Goal: Communication & Community: Connect with others

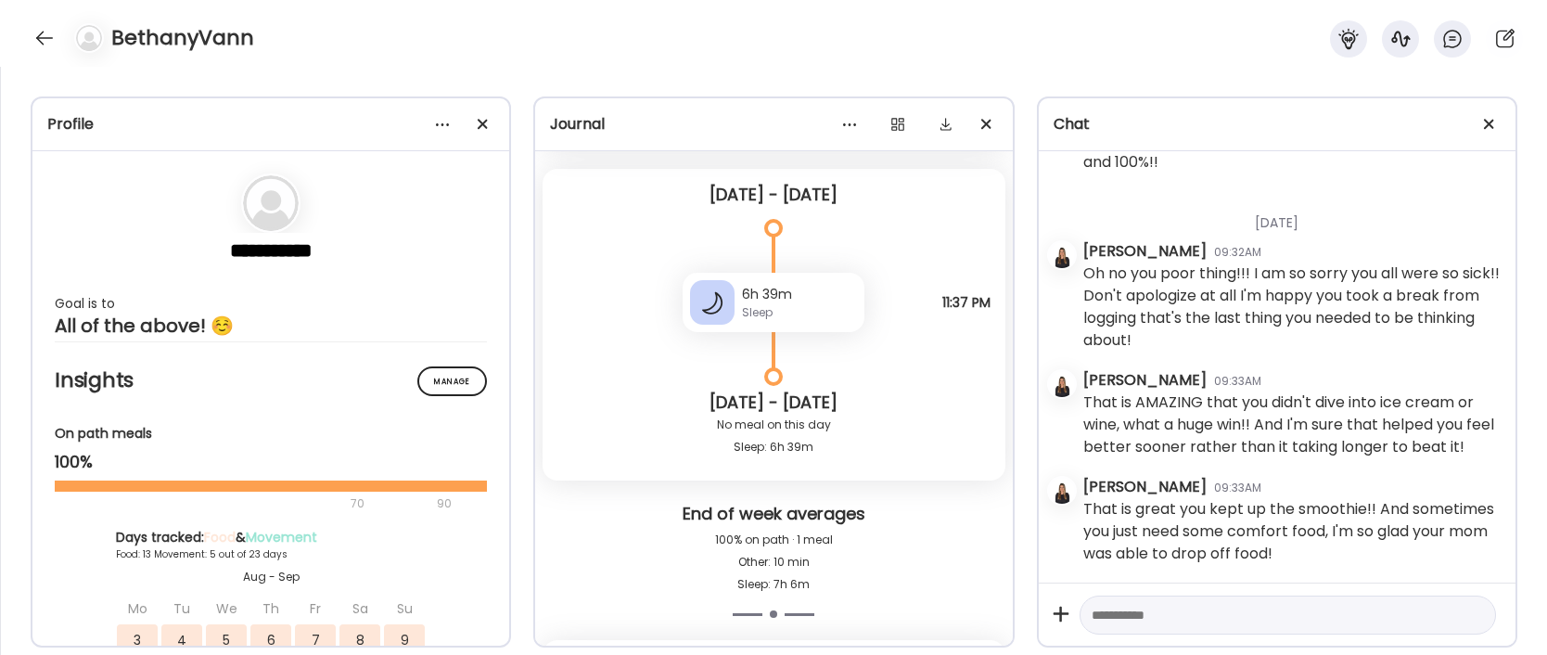
scroll to position [35555, 0]
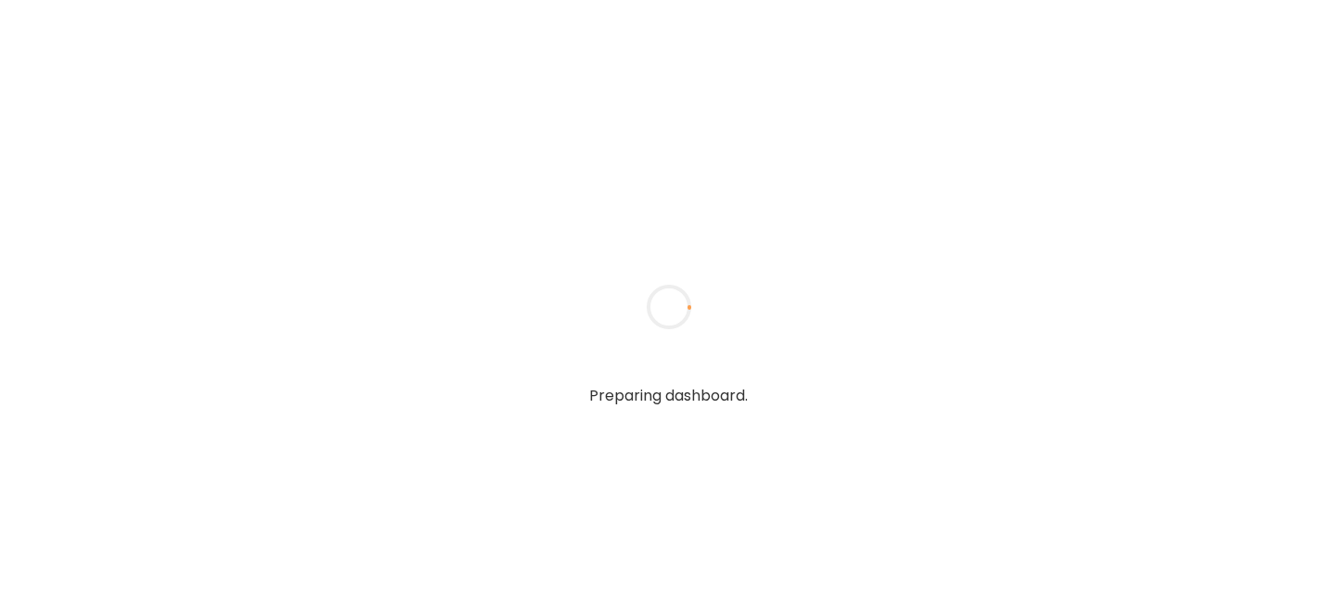
type textarea "**********"
type input "**********"
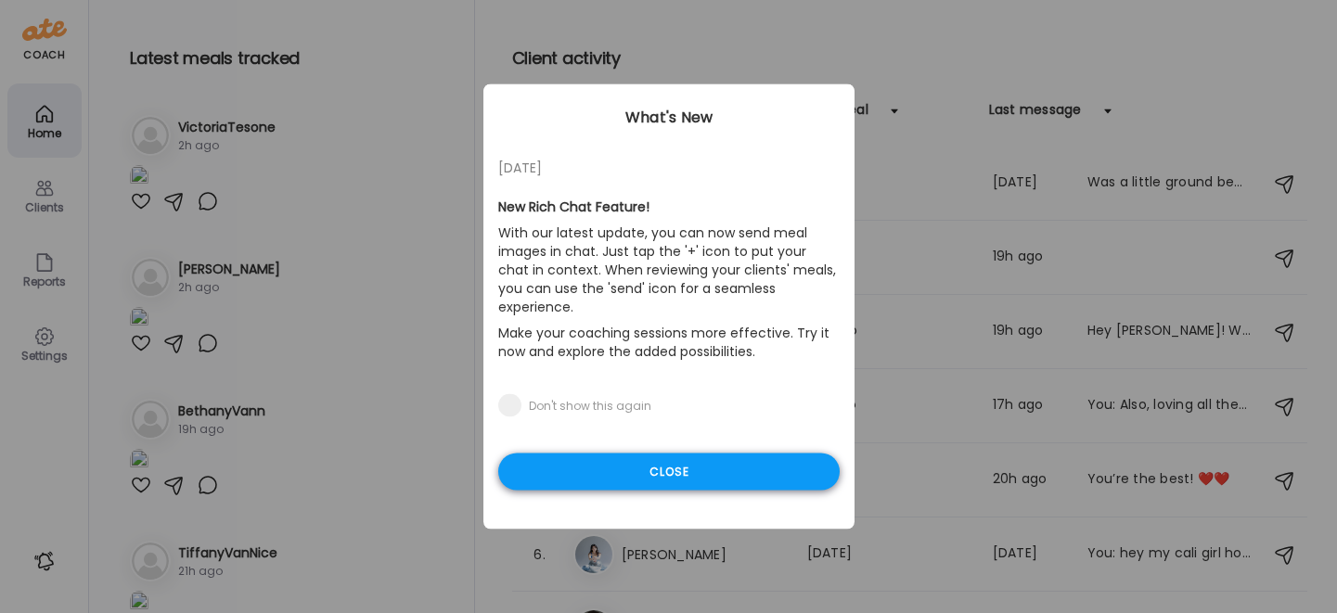
type input "**********"
click at [639, 456] on div "Close" at bounding box center [668, 472] width 341 height 37
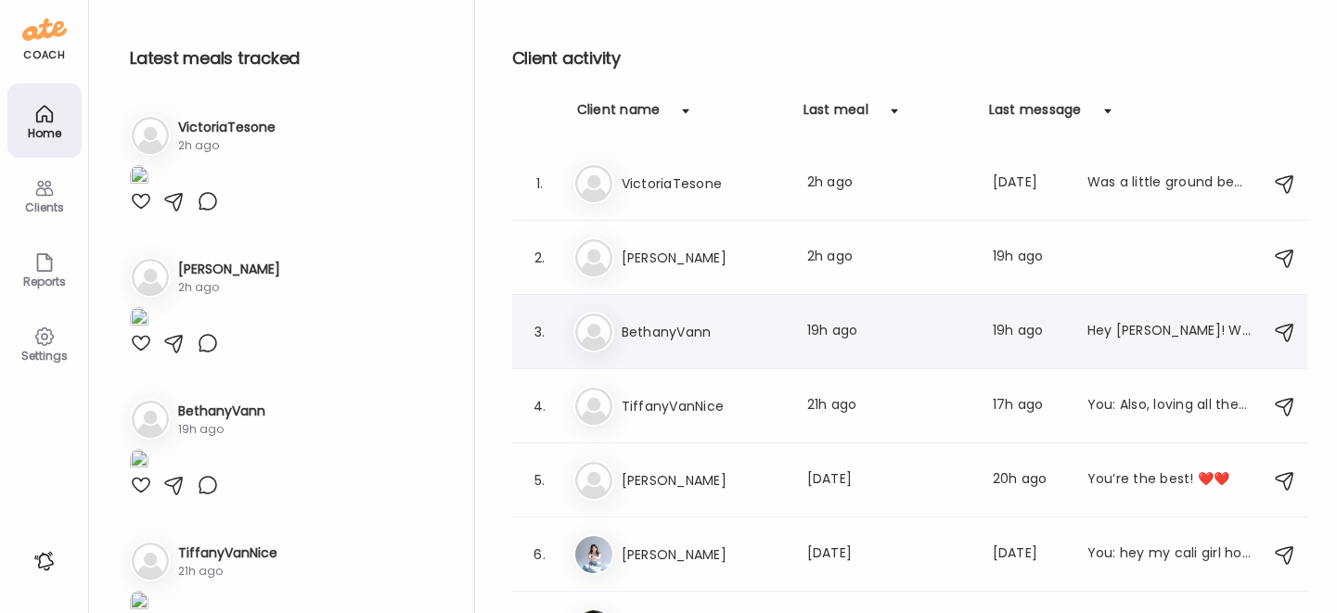
click at [648, 320] on div "Be [PERSON_NAME] Last meal: 19h ago Last message: 19h ago Hey [PERSON_NAME]! Wh…" at bounding box center [912, 332] width 678 height 41
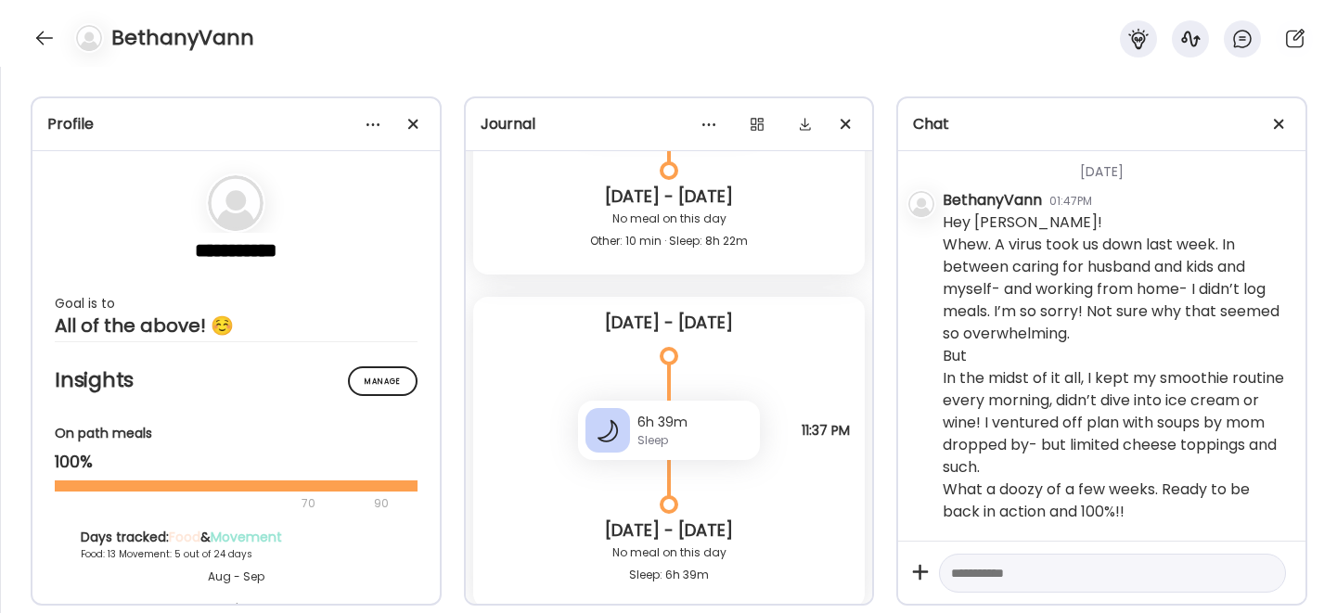
scroll to position [28319, 0]
click at [1007, 568] on textarea at bounding box center [1095, 573] width 289 height 22
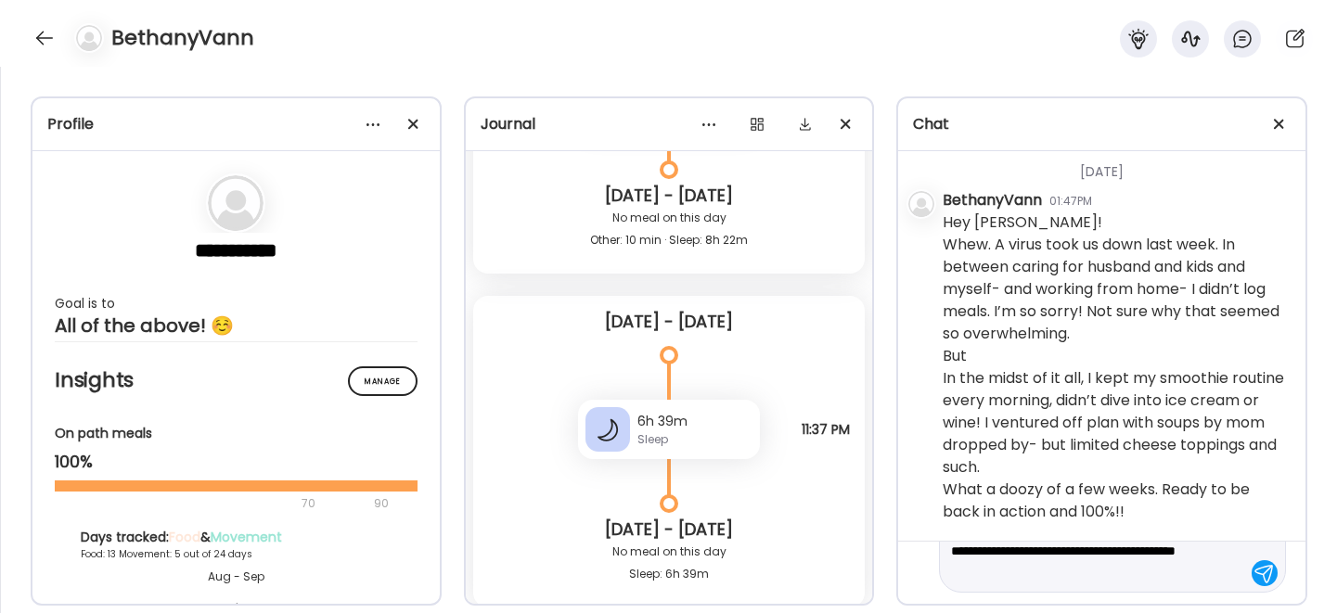
scroll to position [88, 0]
type textarea "**********"
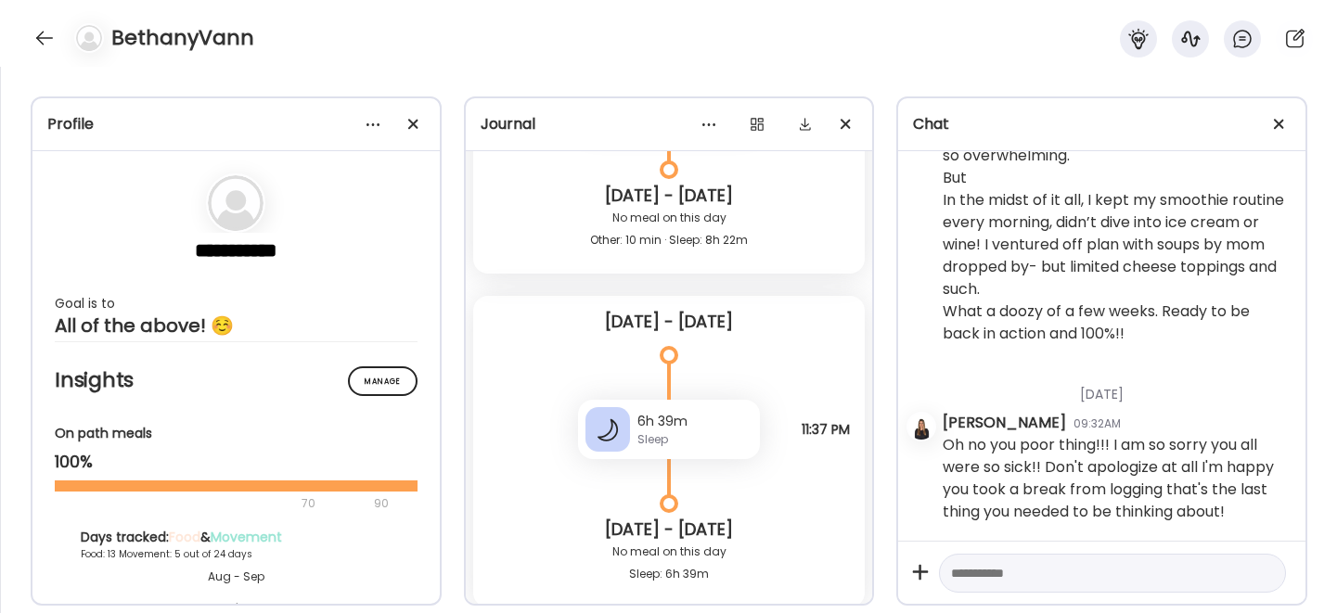
scroll to position [38236, 0]
click at [1058, 571] on textarea at bounding box center [1095, 573] width 289 height 22
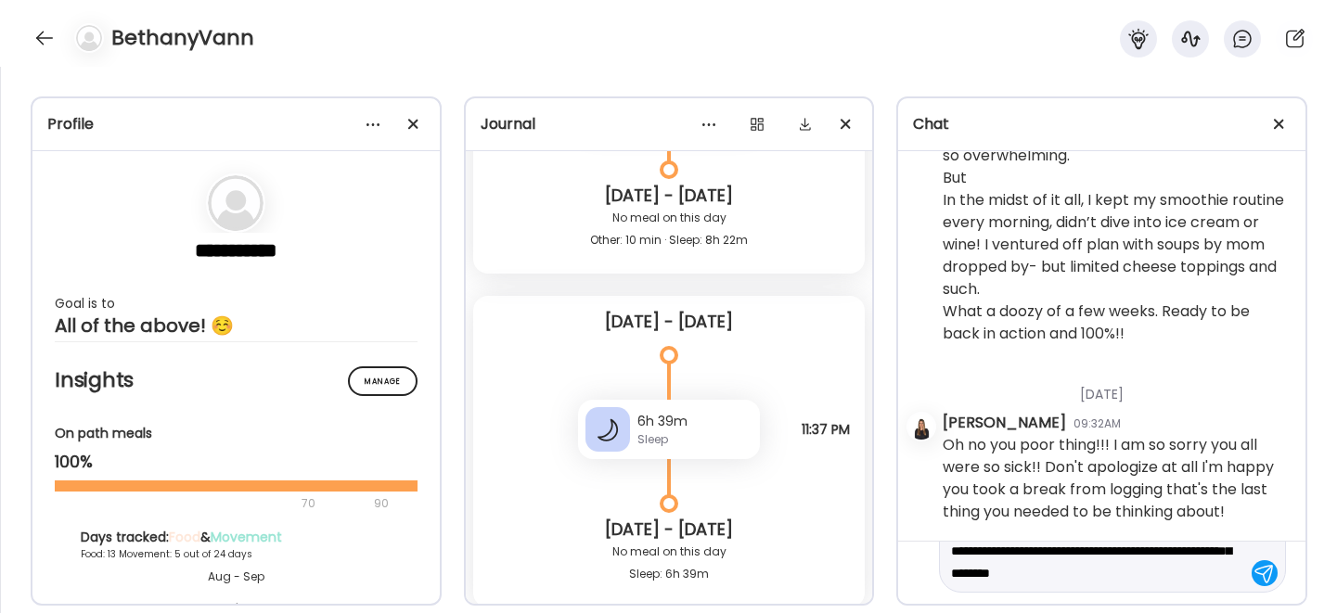
scroll to position [66, 0]
type textarea "**********"
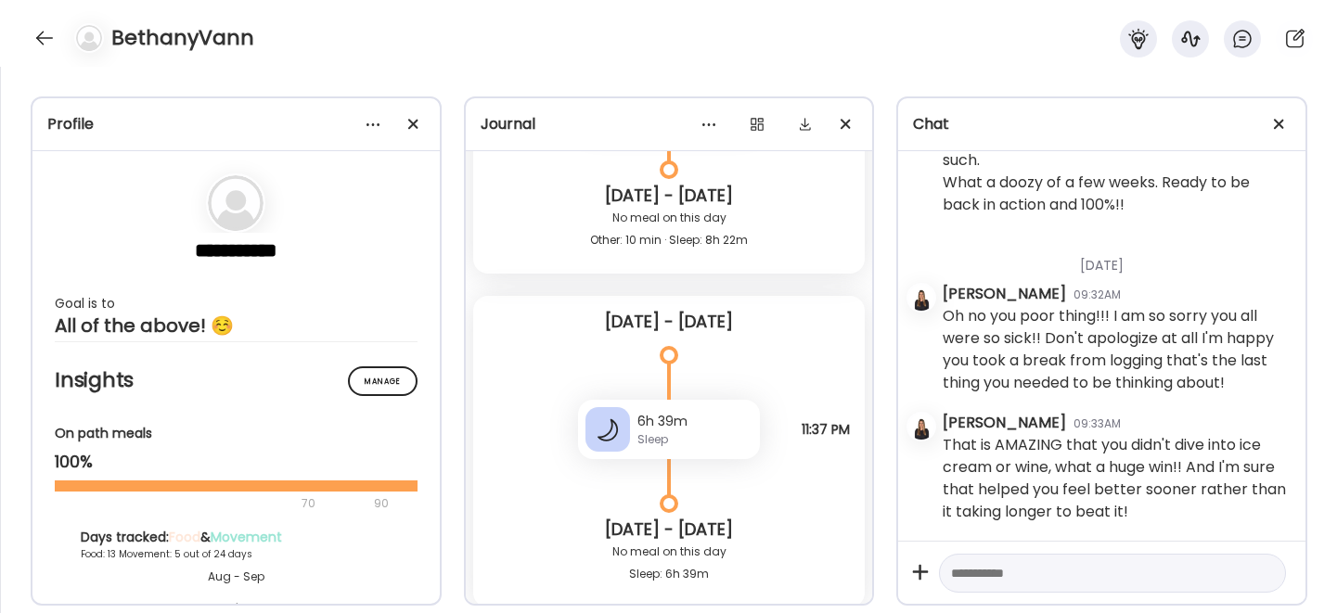
scroll to position [38149, 0]
click at [971, 576] on textarea at bounding box center [1095, 573] width 289 height 22
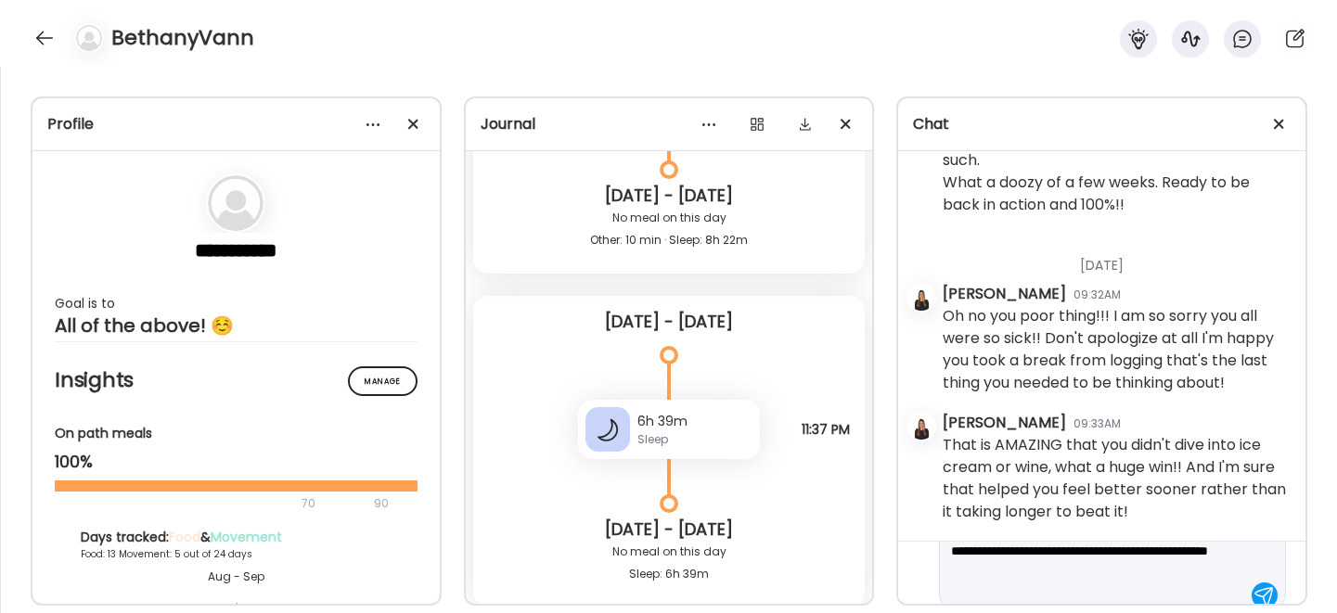
scroll to position [66, 0]
type textarea "**********"
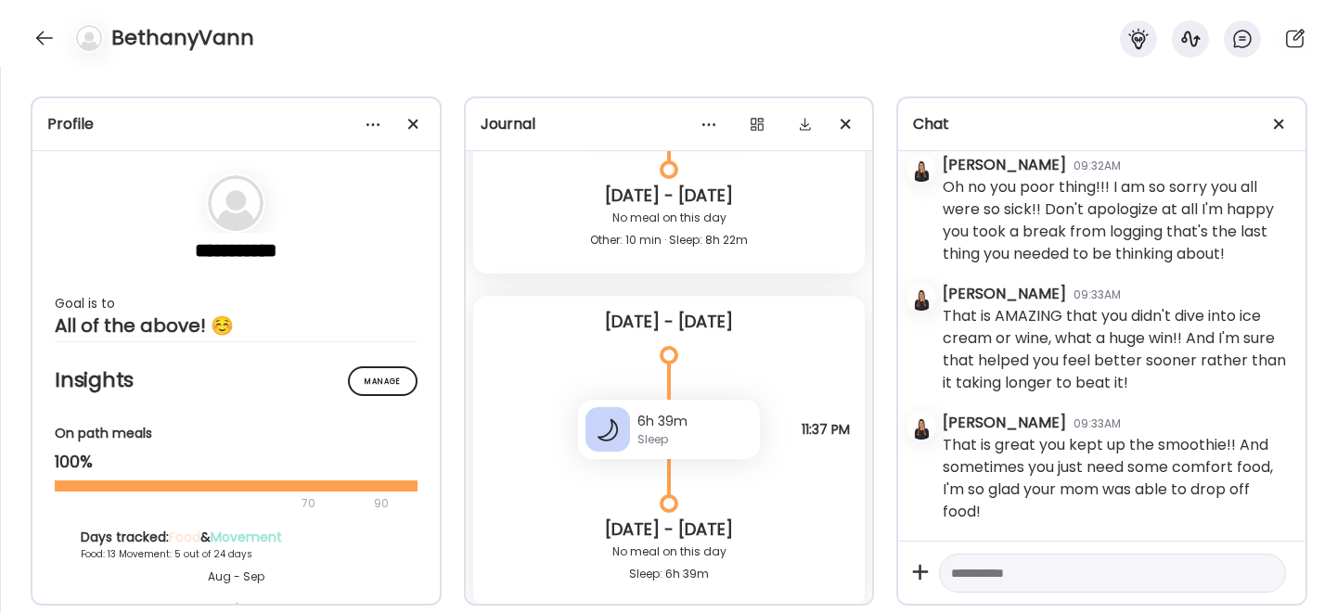
scroll to position [38495, 0]
click at [45, 30] on div at bounding box center [45, 38] width 30 height 30
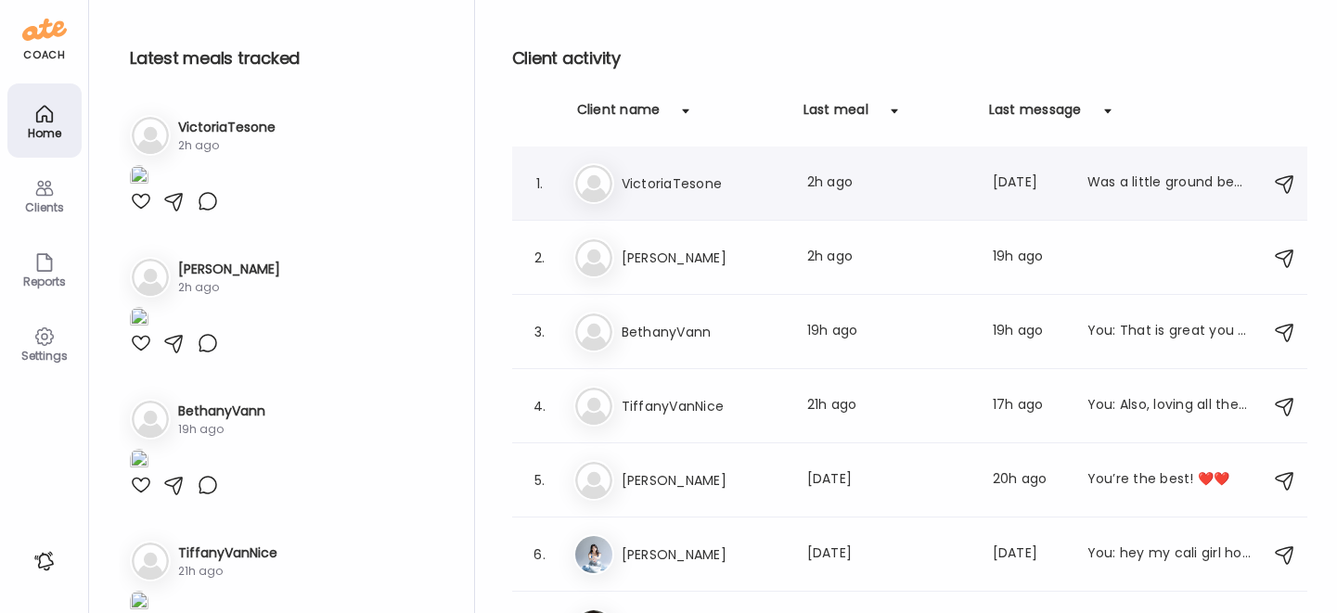
click at [696, 187] on h3 "VictoriaTesone" at bounding box center [703, 184] width 163 height 22
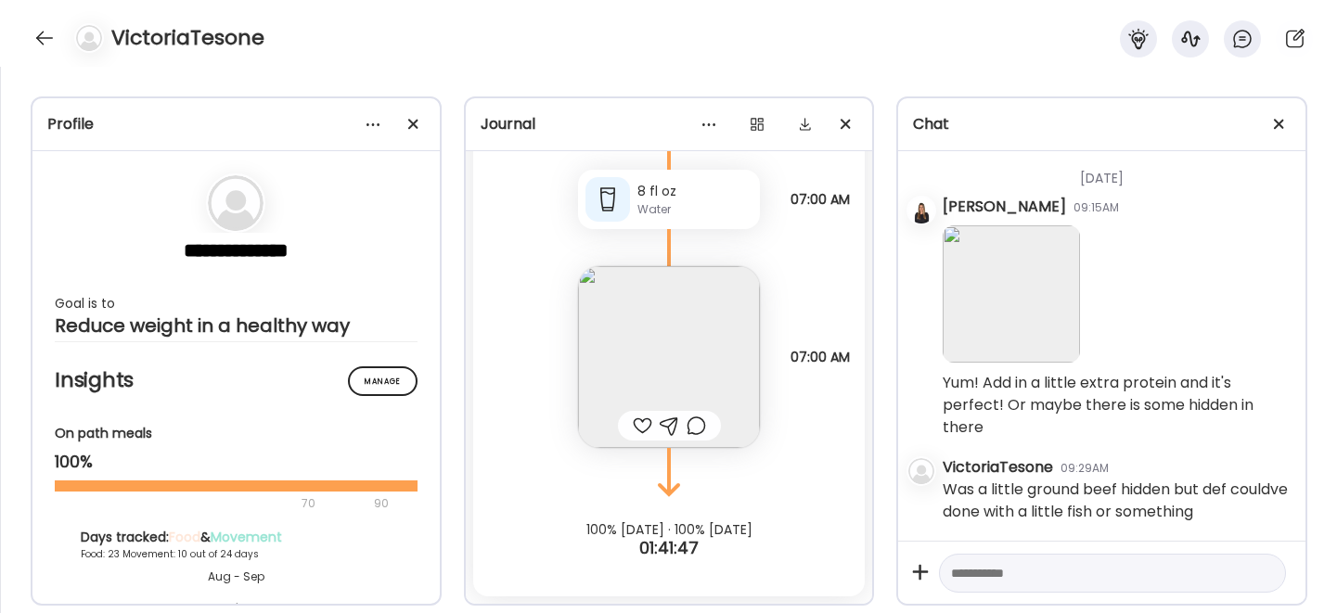
scroll to position [37416, 0]
click at [1008, 580] on textarea at bounding box center [1095, 573] width 289 height 22
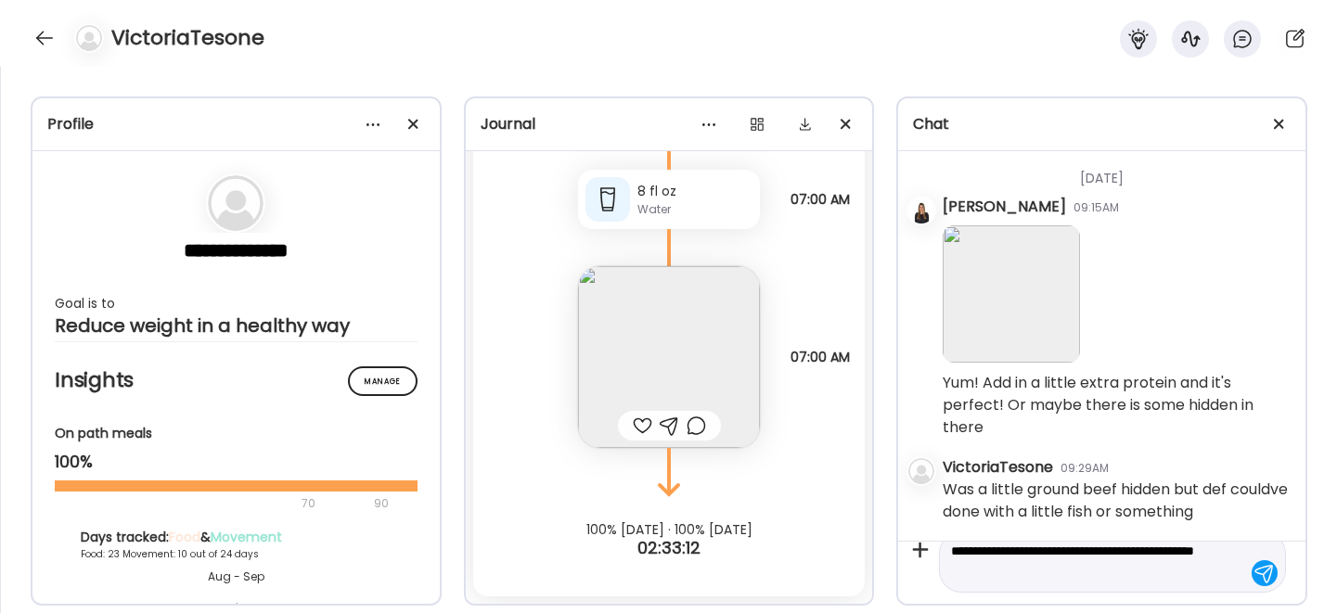
type textarea "**********"
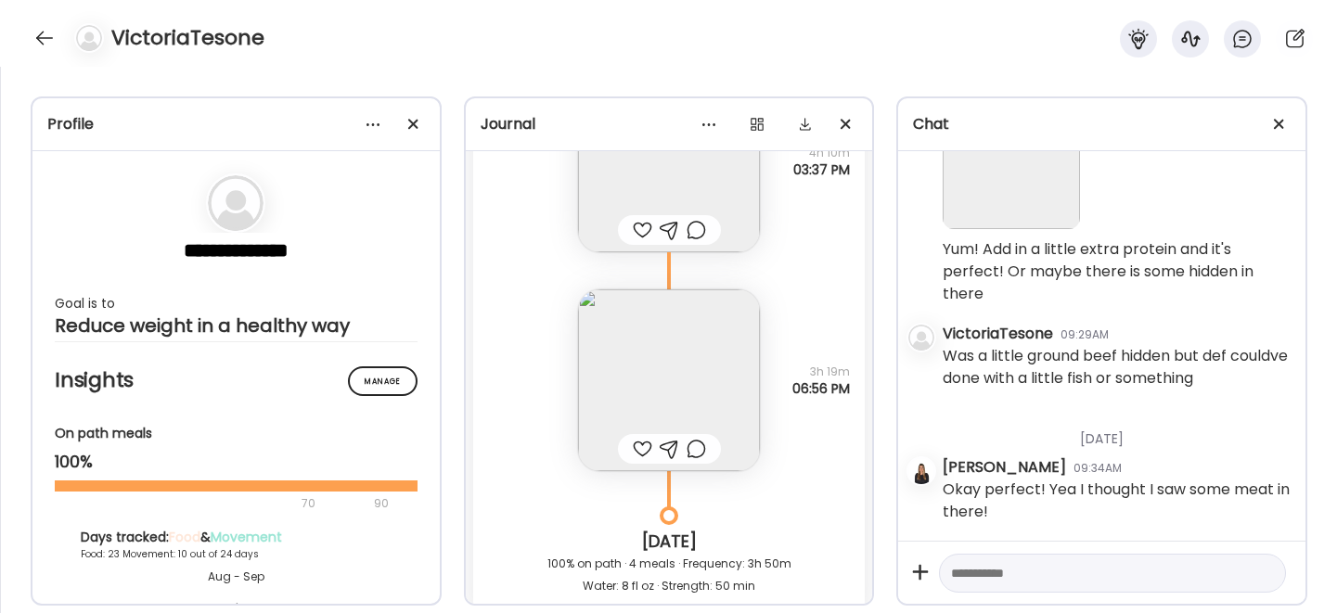
scroll to position [44183, 0]
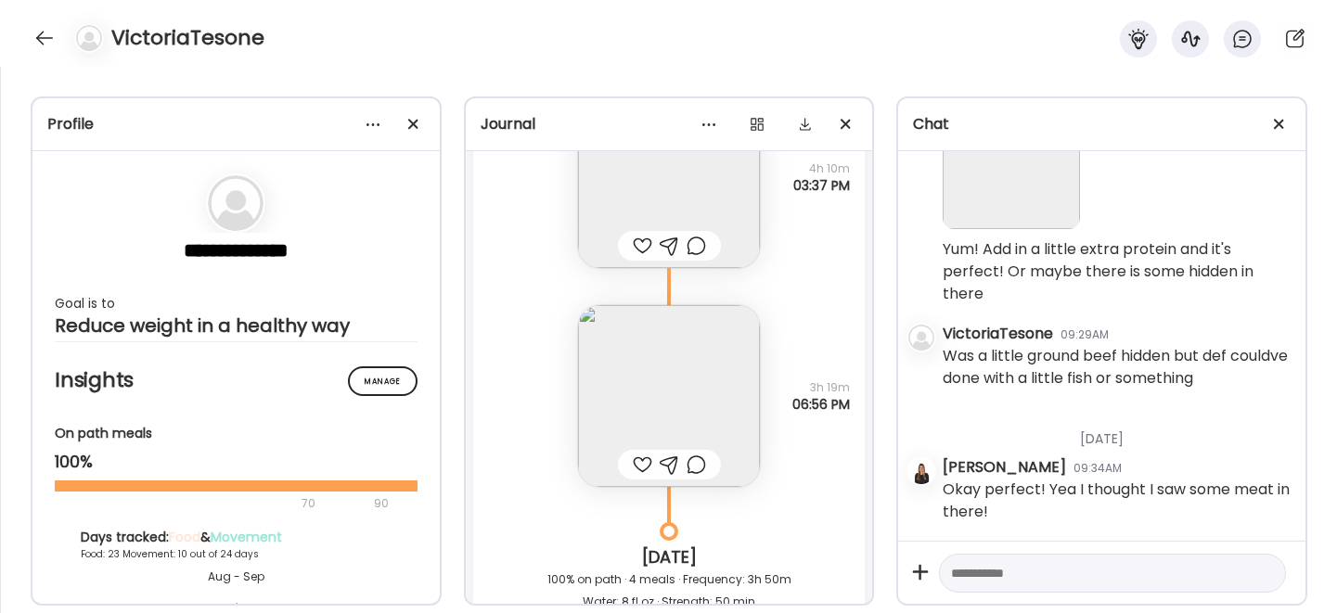
click at [642, 359] on img at bounding box center [669, 396] width 182 height 182
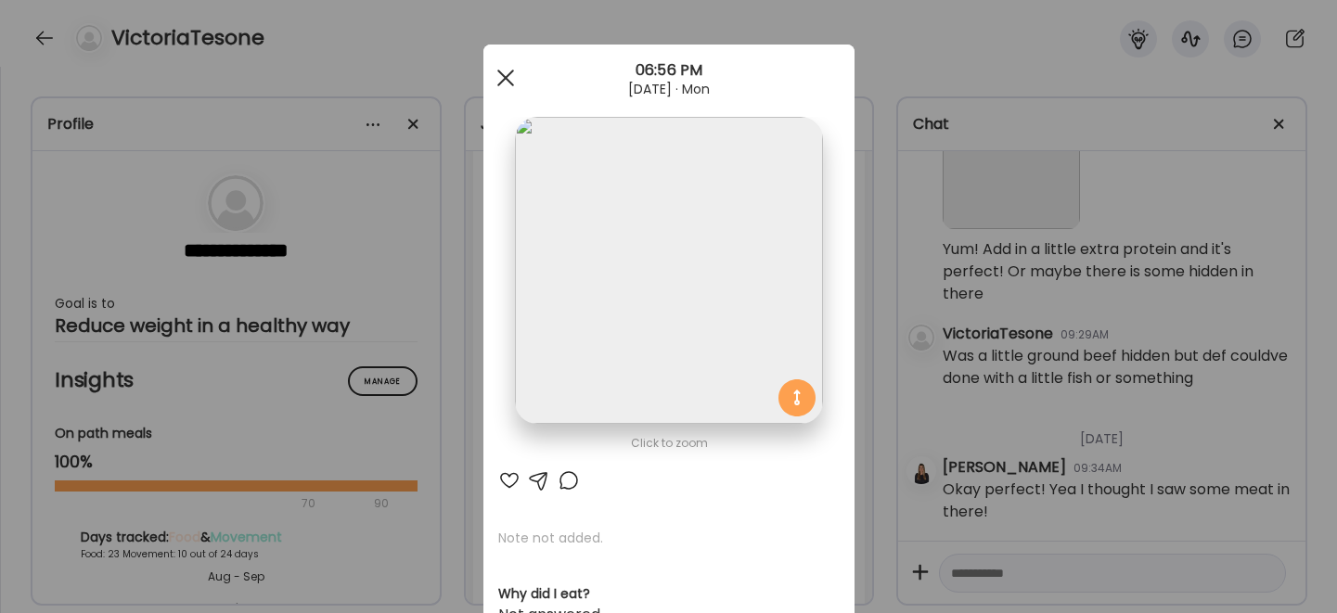
click at [494, 67] on div at bounding box center [505, 77] width 37 height 37
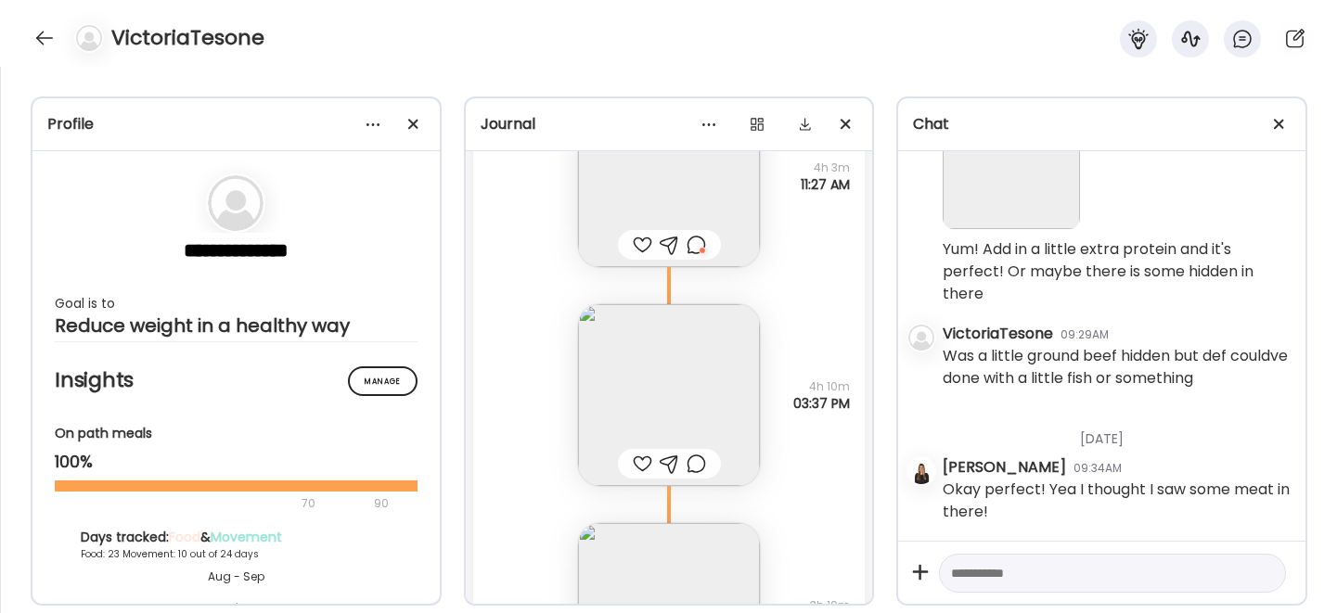
scroll to position [43976, 0]
click at [679, 196] on img at bounding box center [669, 165] width 182 height 182
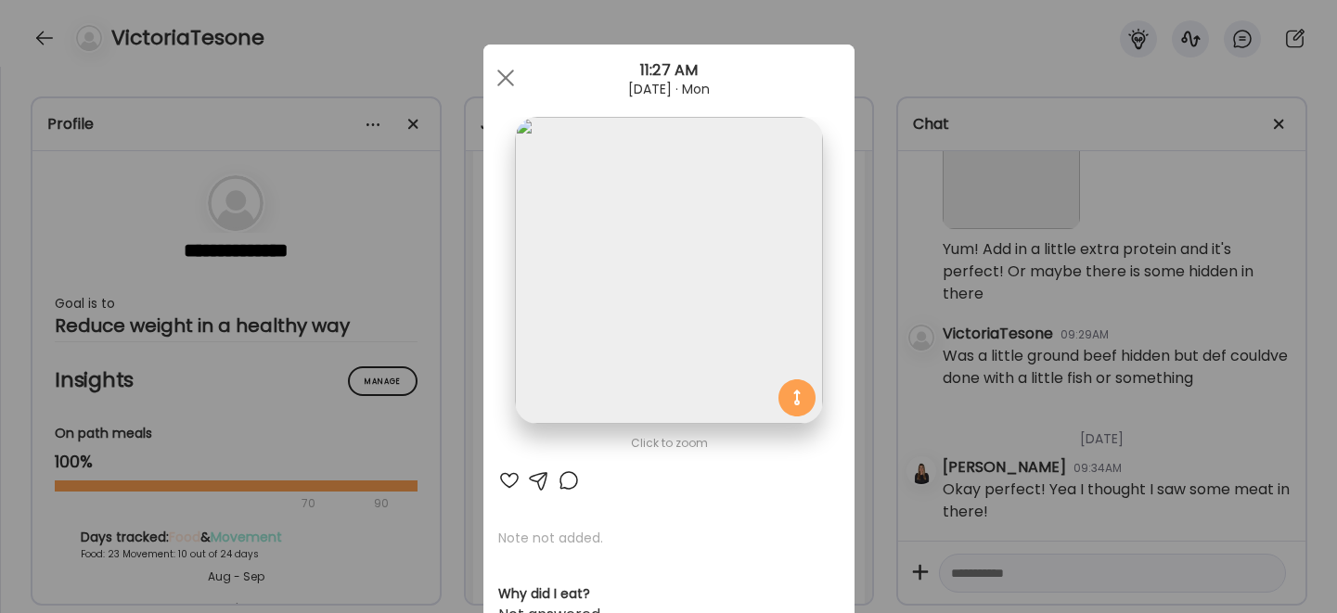
click at [558, 485] on div at bounding box center [569, 480] width 22 height 22
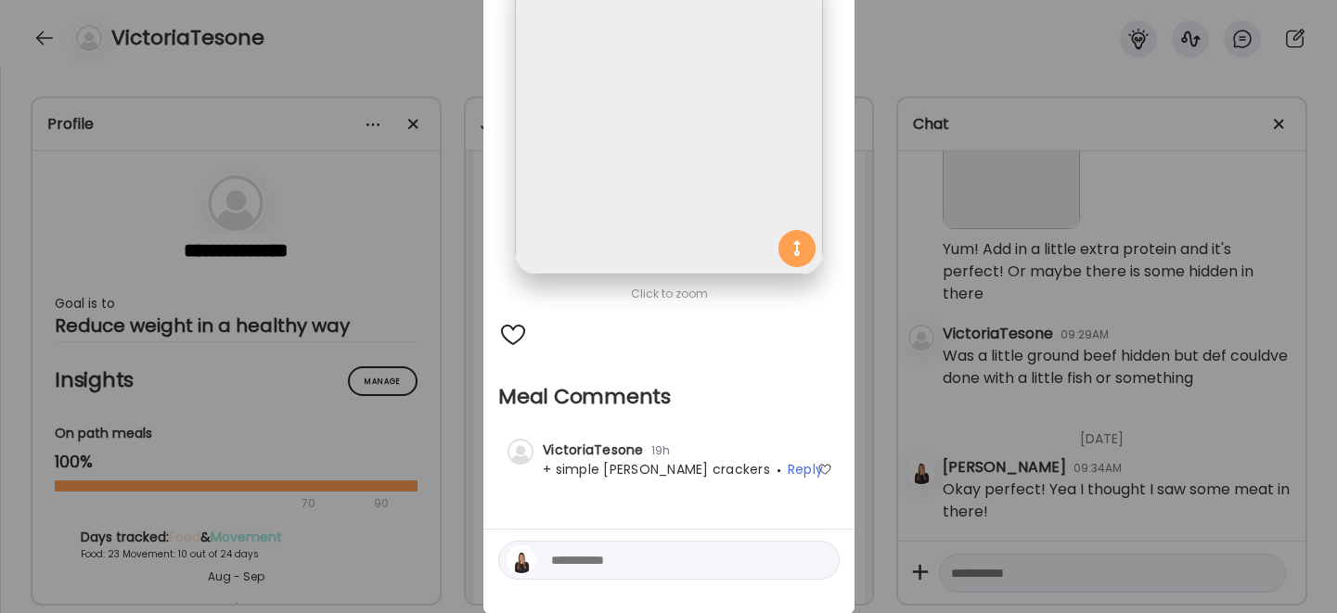
scroll to position [0, 0]
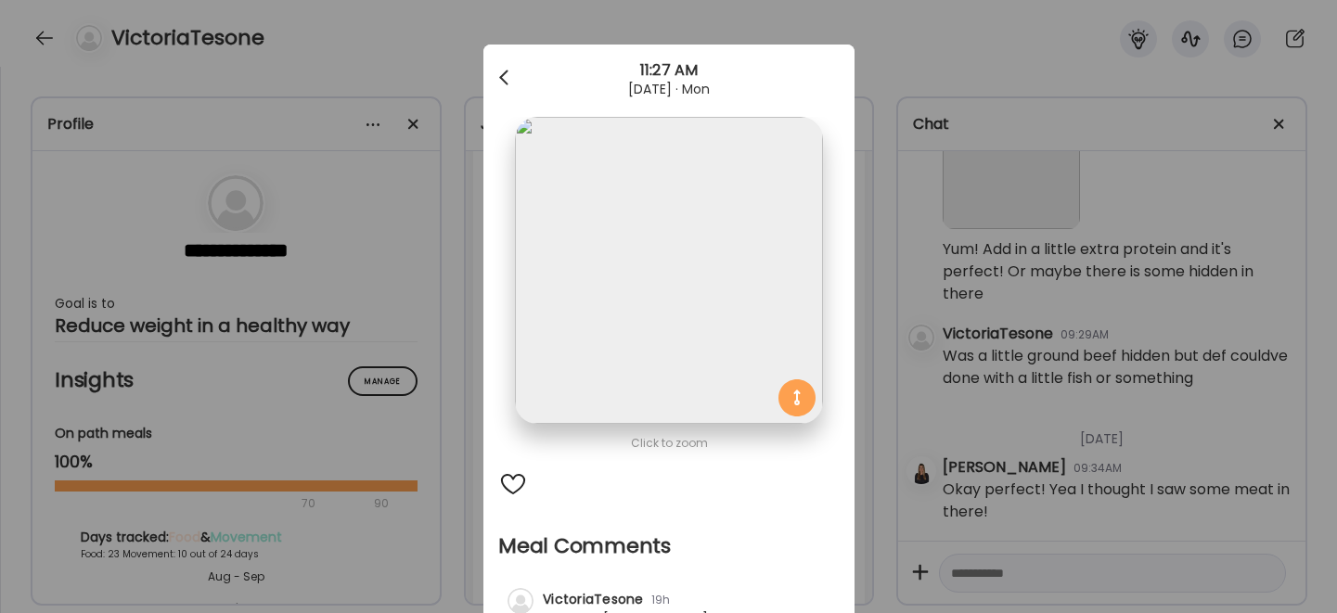
click at [496, 65] on div at bounding box center [505, 77] width 37 height 37
click at [502, 75] on div at bounding box center [505, 77] width 37 height 37
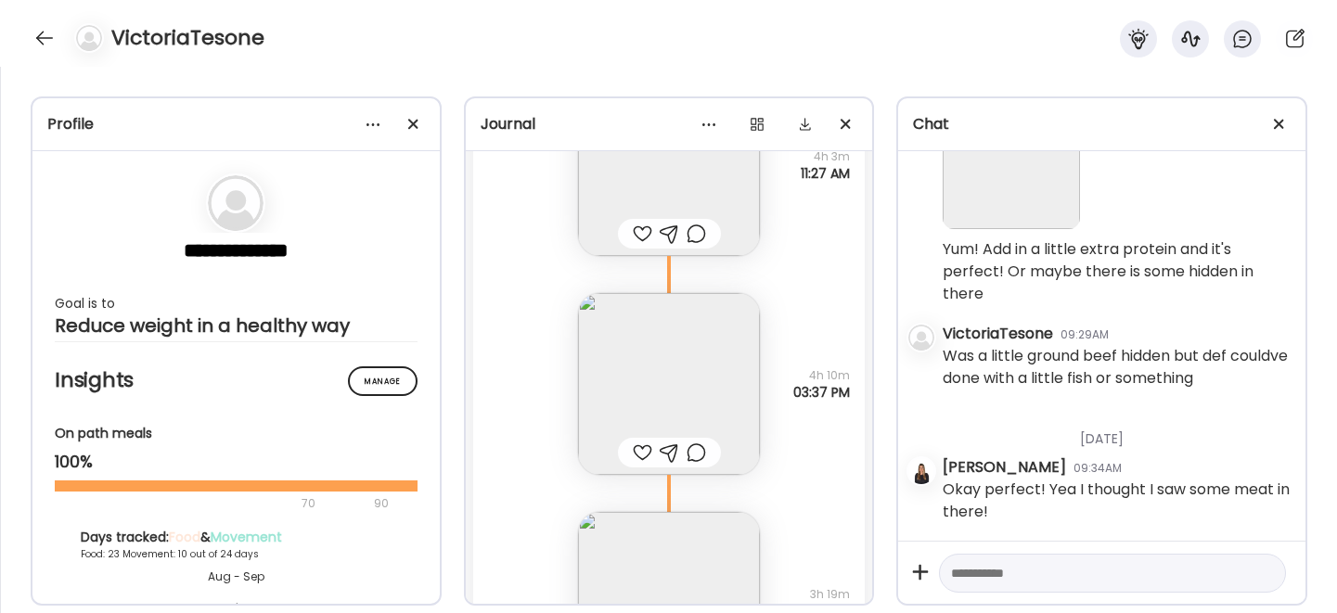
click at [641, 231] on div at bounding box center [642, 234] width 19 height 22
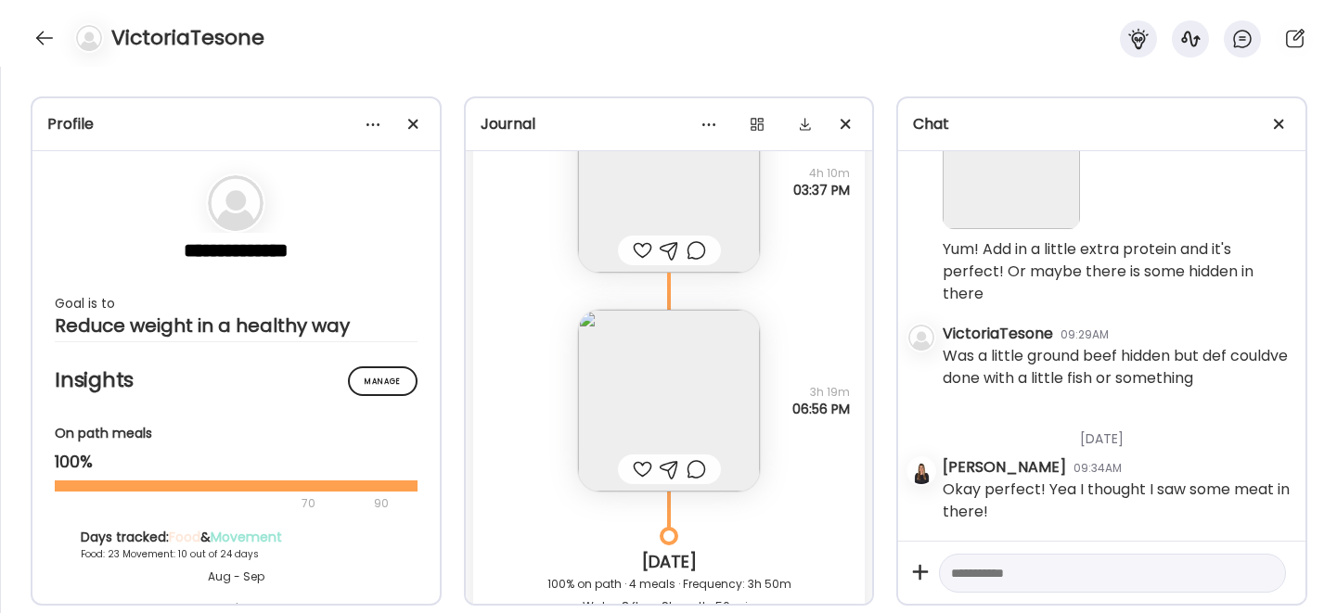
scroll to position [44167, 0]
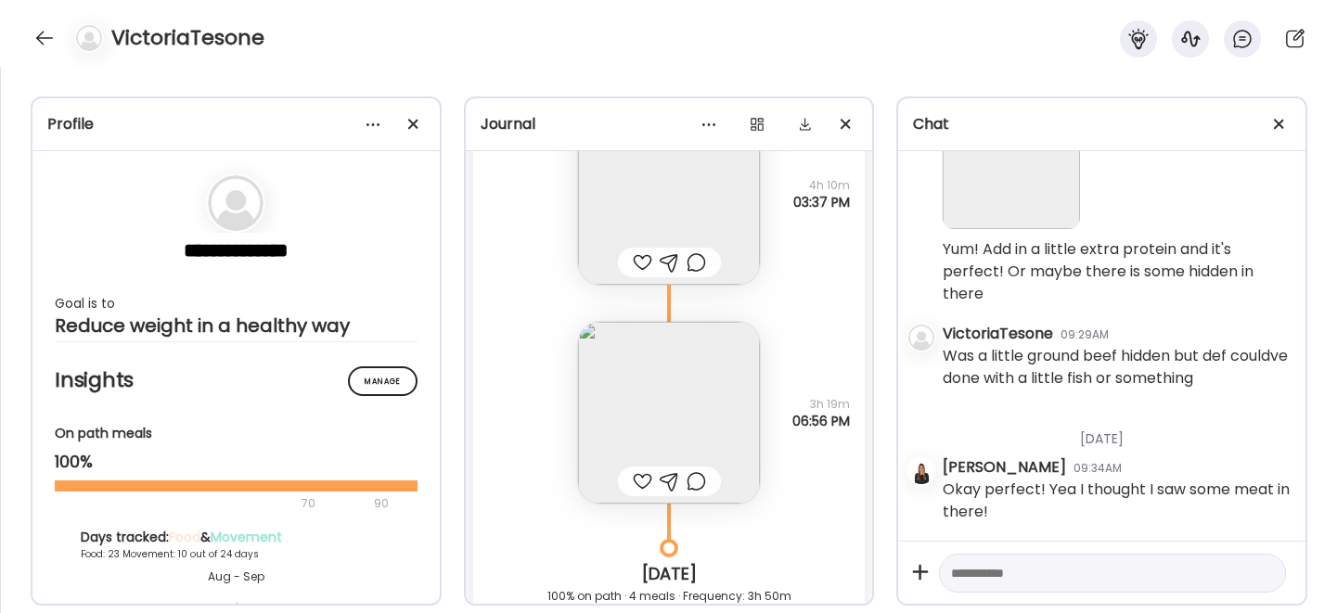
click at [636, 258] on div at bounding box center [642, 262] width 19 height 22
click at [633, 481] on div at bounding box center [642, 481] width 19 height 22
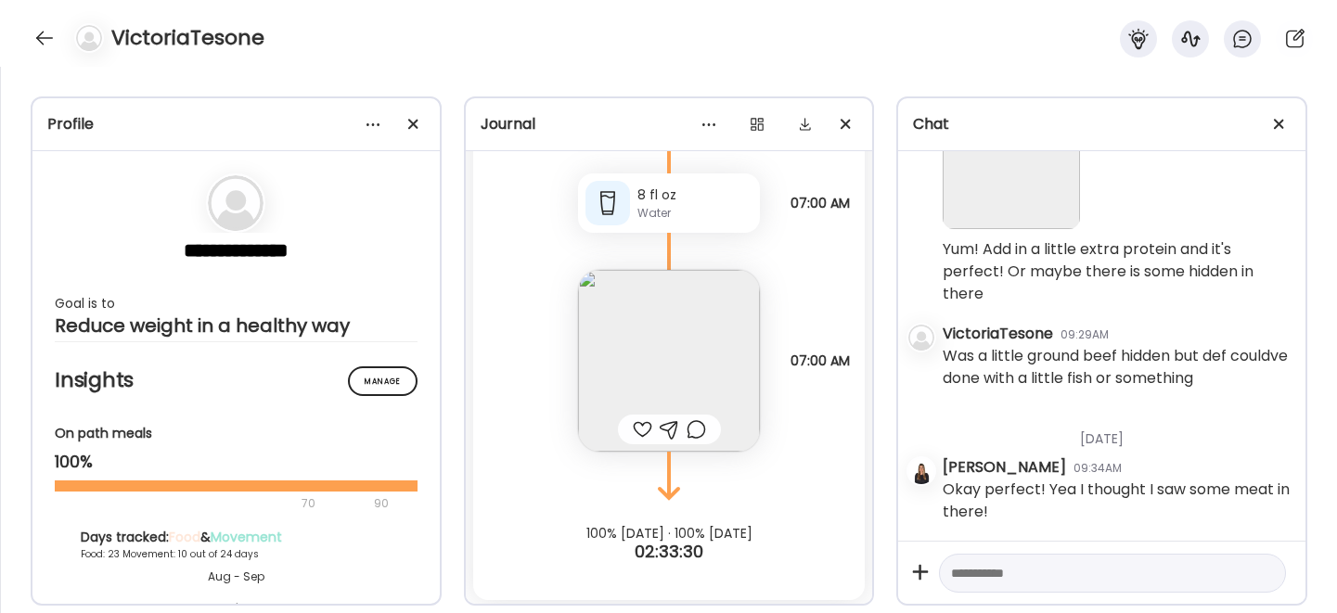
scroll to position [44795, 0]
click at [45, 32] on div at bounding box center [45, 38] width 30 height 30
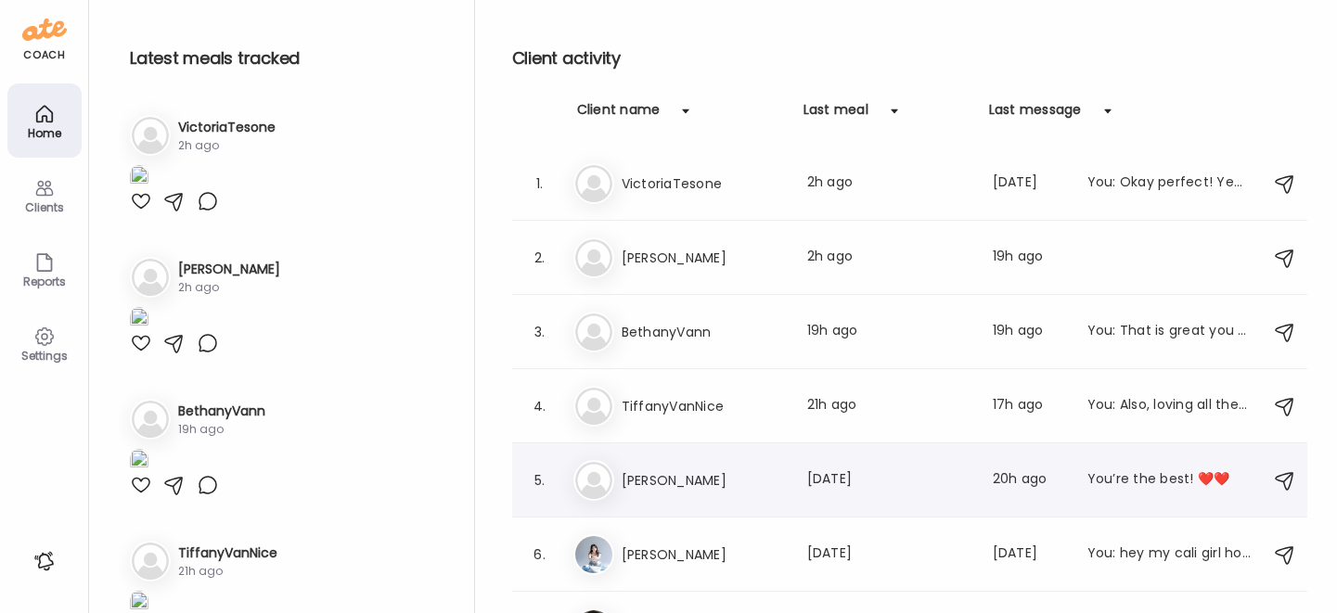
scroll to position [44, 0]
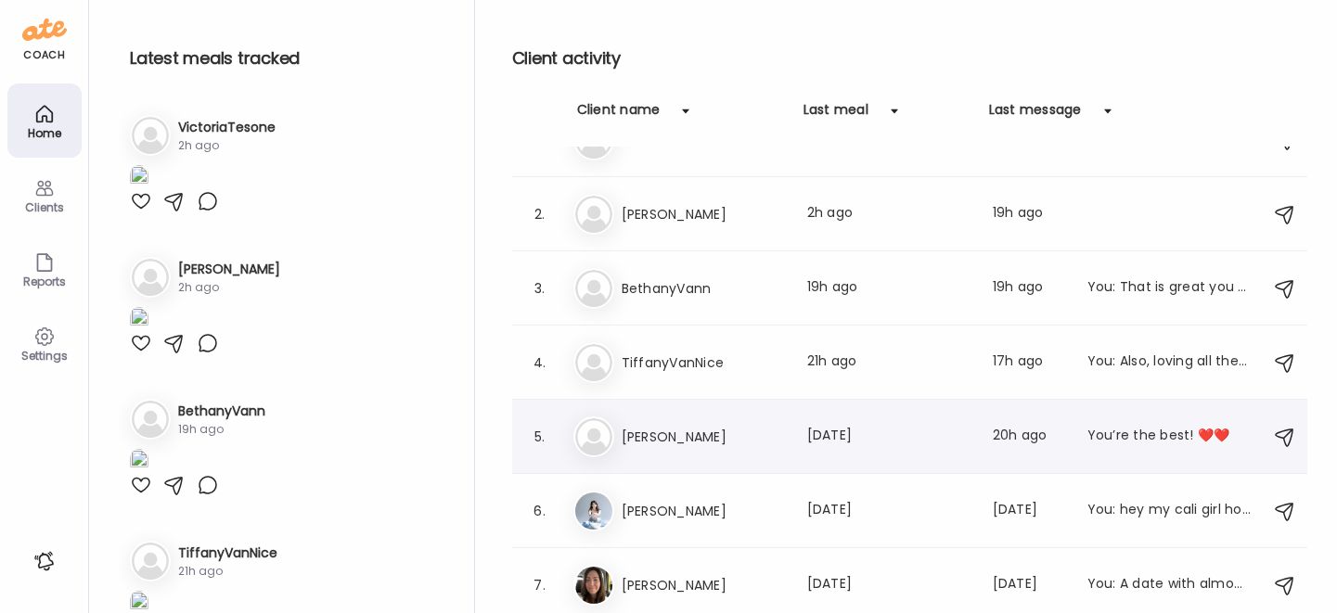
click at [674, 448] on div "[PERSON_NAME] Last meal: [DATE] Last message: 20h ago You’re the best! ❤️❤️" at bounding box center [912, 437] width 678 height 41
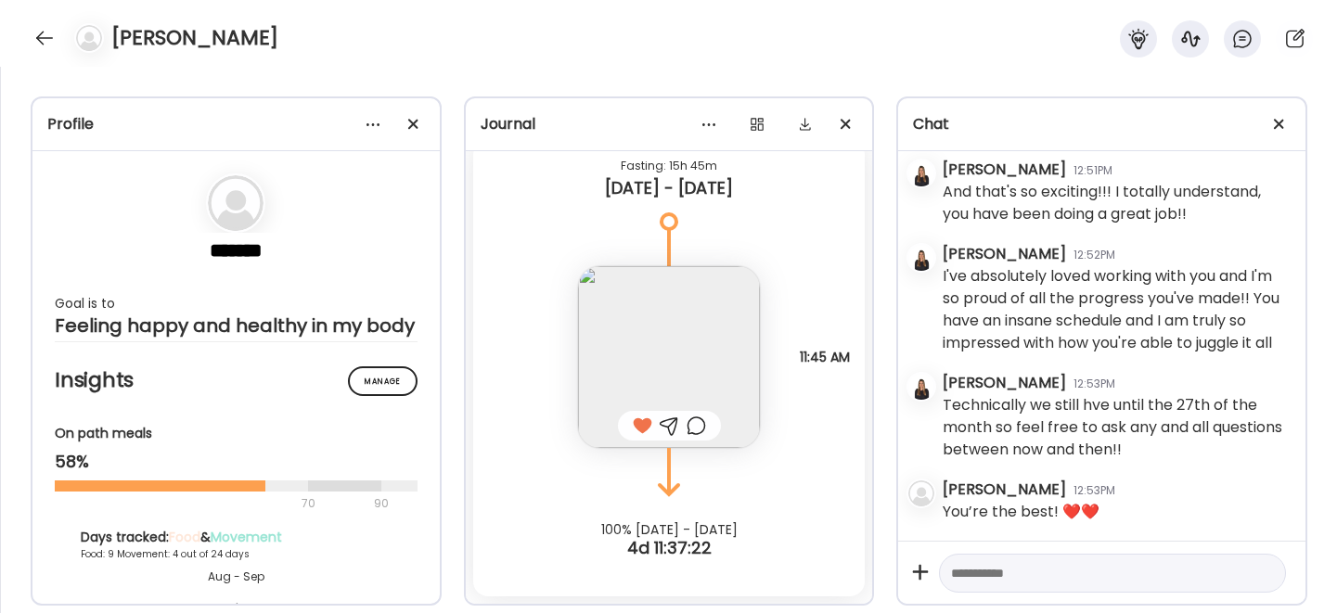
scroll to position [34617, 0]
click at [38, 36] on div at bounding box center [45, 38] width 30 height 30
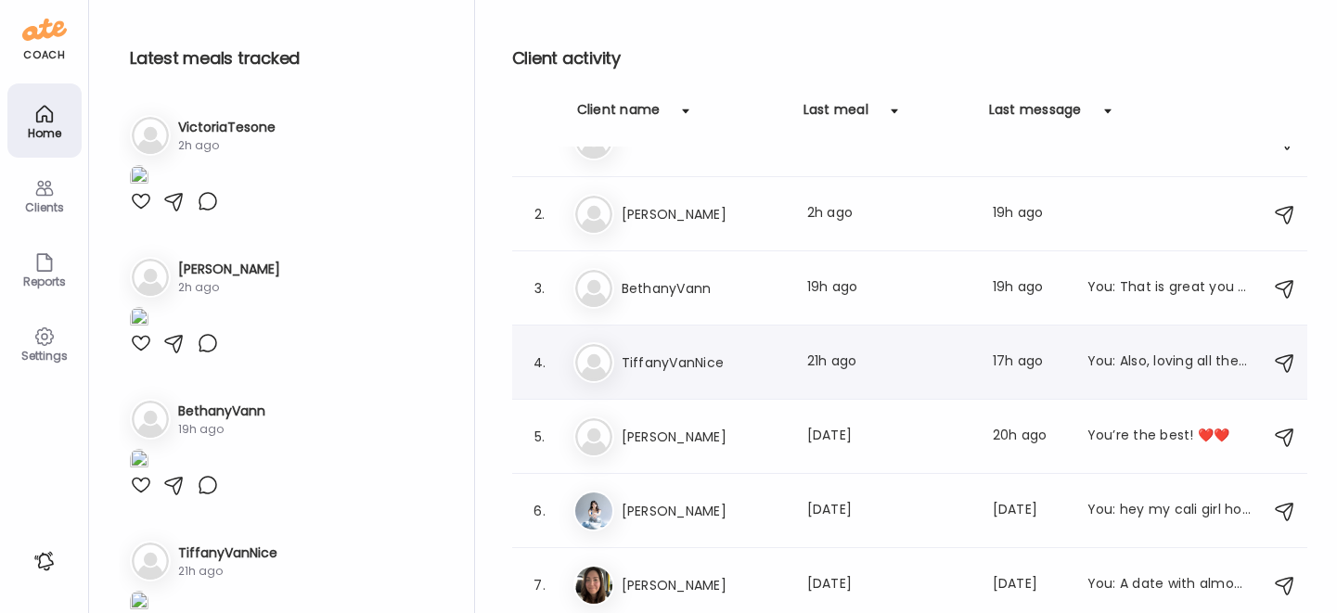
click at [699, 364] on h3 "TiffanyVanNice" at bounding box center [703, 363] width 163 height 22
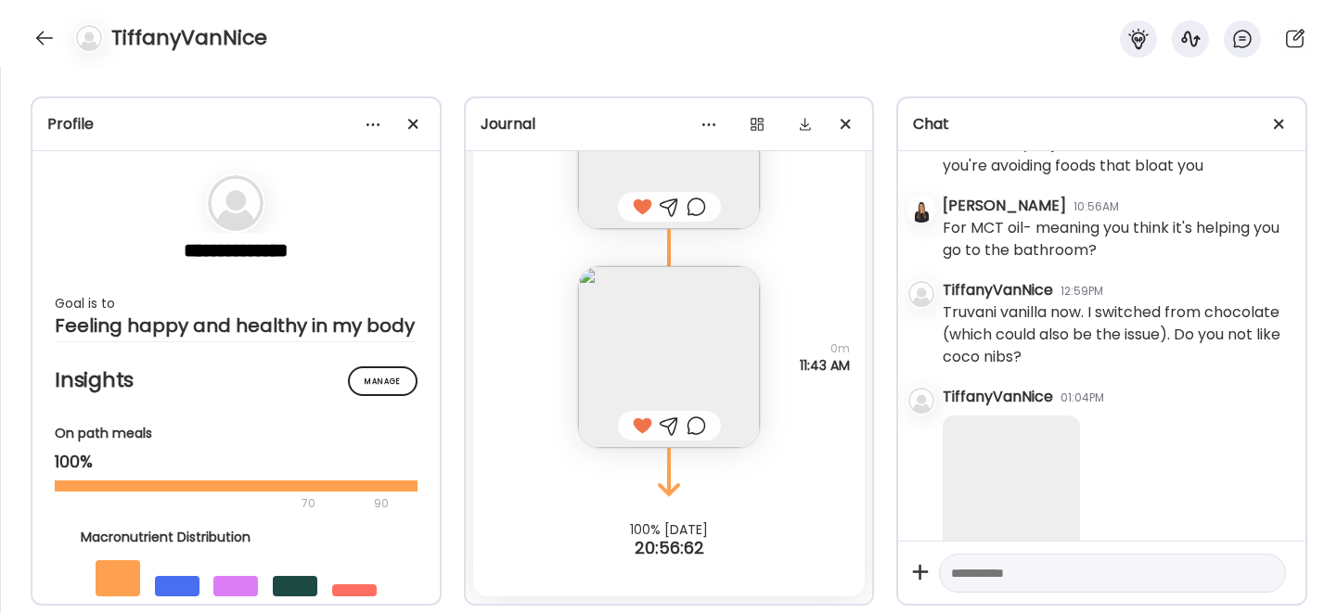
scroll to position [9614, 0]
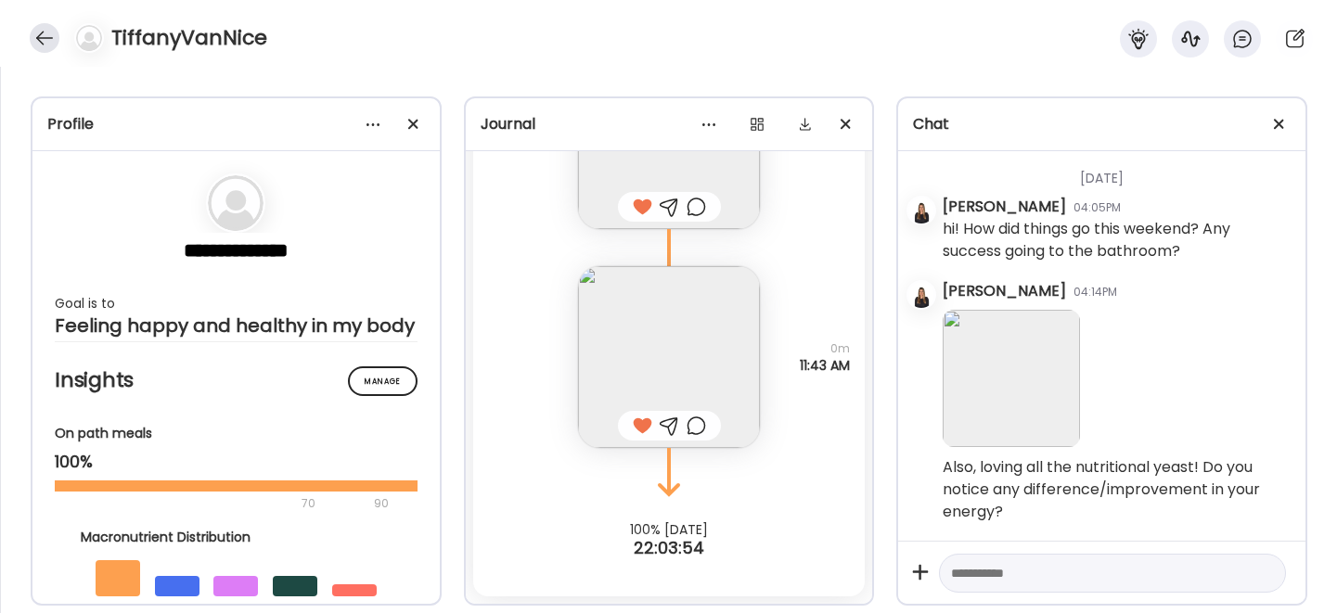
click at [37, 44] on div at bounding box center [45, 38] width 30 height 30
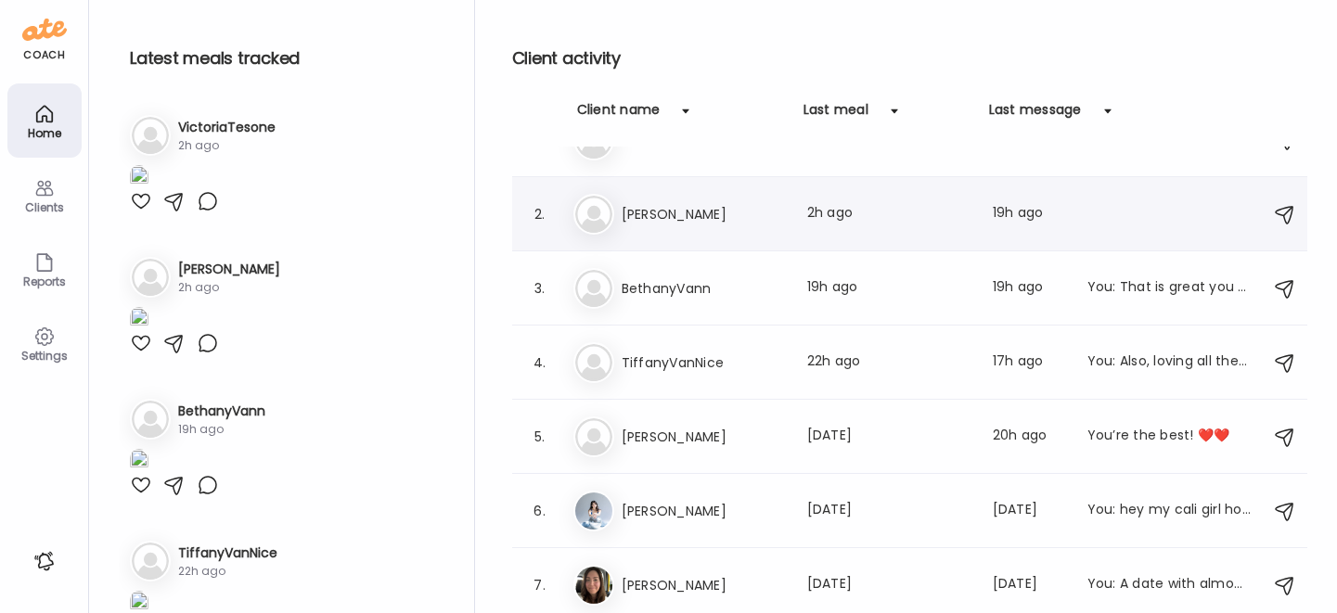
click at [662, 226] on div "Ma [PERSON_NAME] Last meal: 2h ago Last message: 19h ago" at bounding box center [912, 214] width 678 height 41
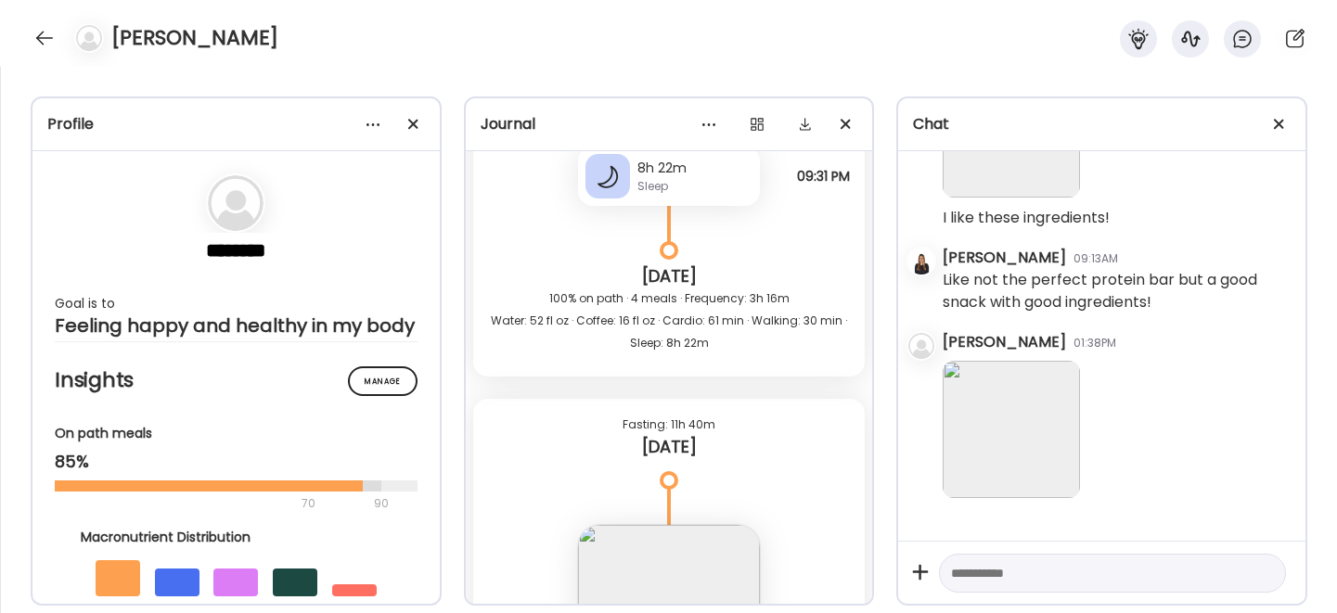
scroll to position [47549, 0]
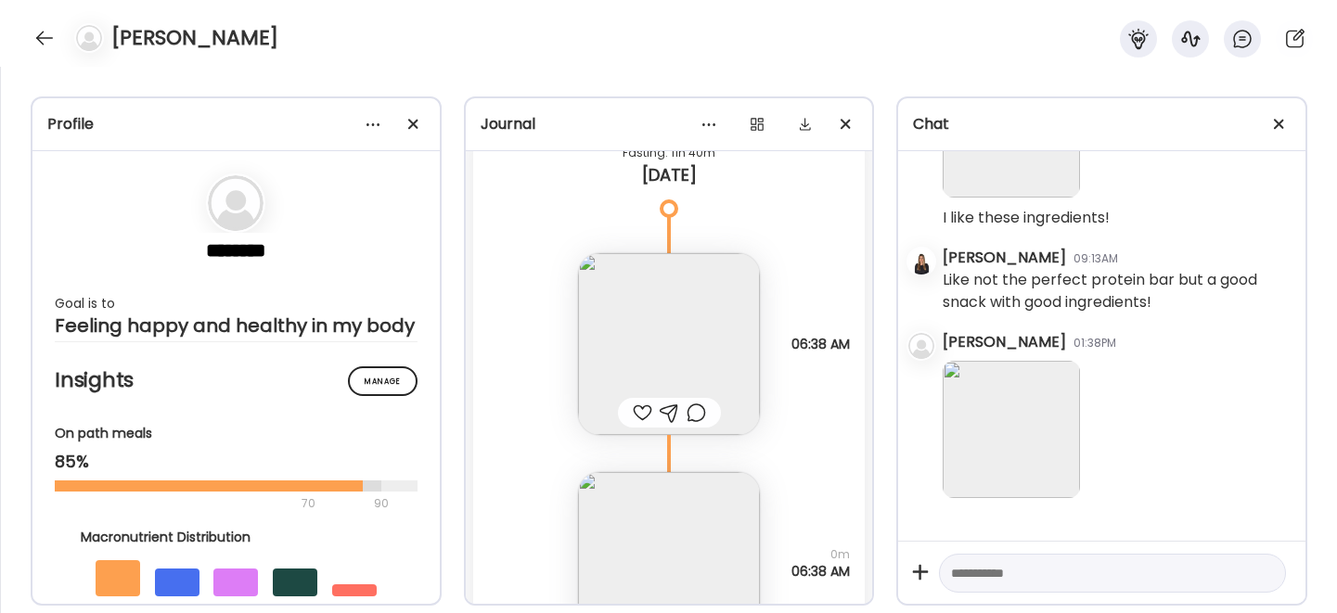
click at [652, 329] on img at bounding box center [669, 344] width 182 height 182
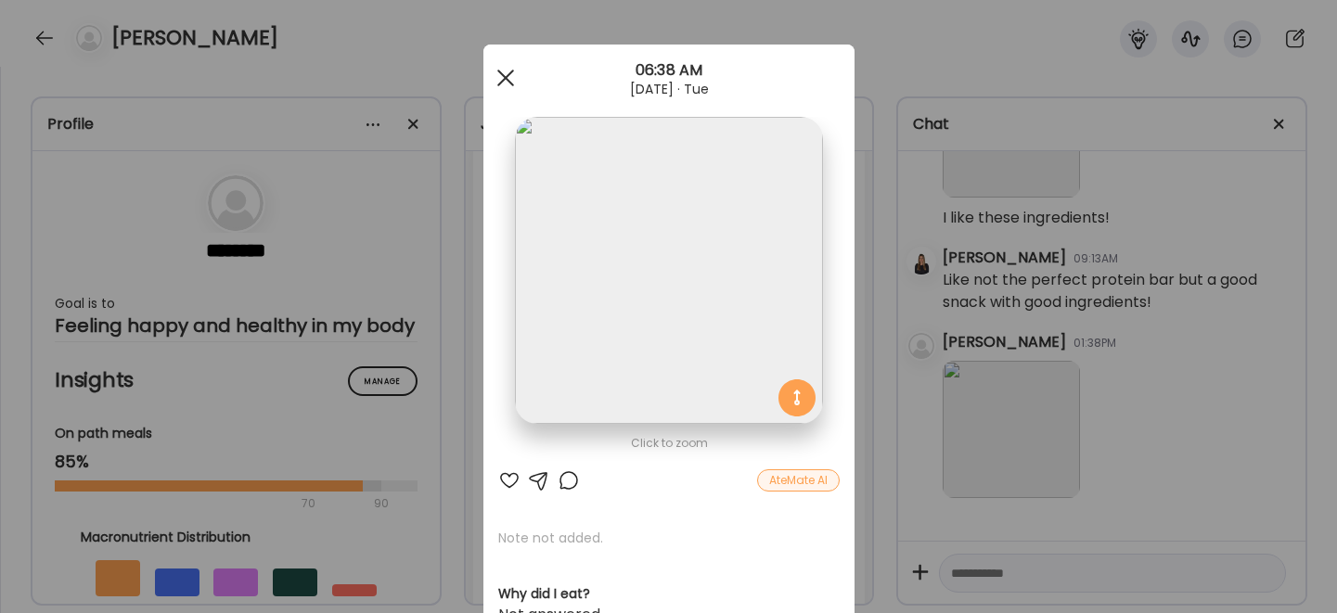
click at [502, 73] on span at bounding box center [504, 78] width 17 height 17
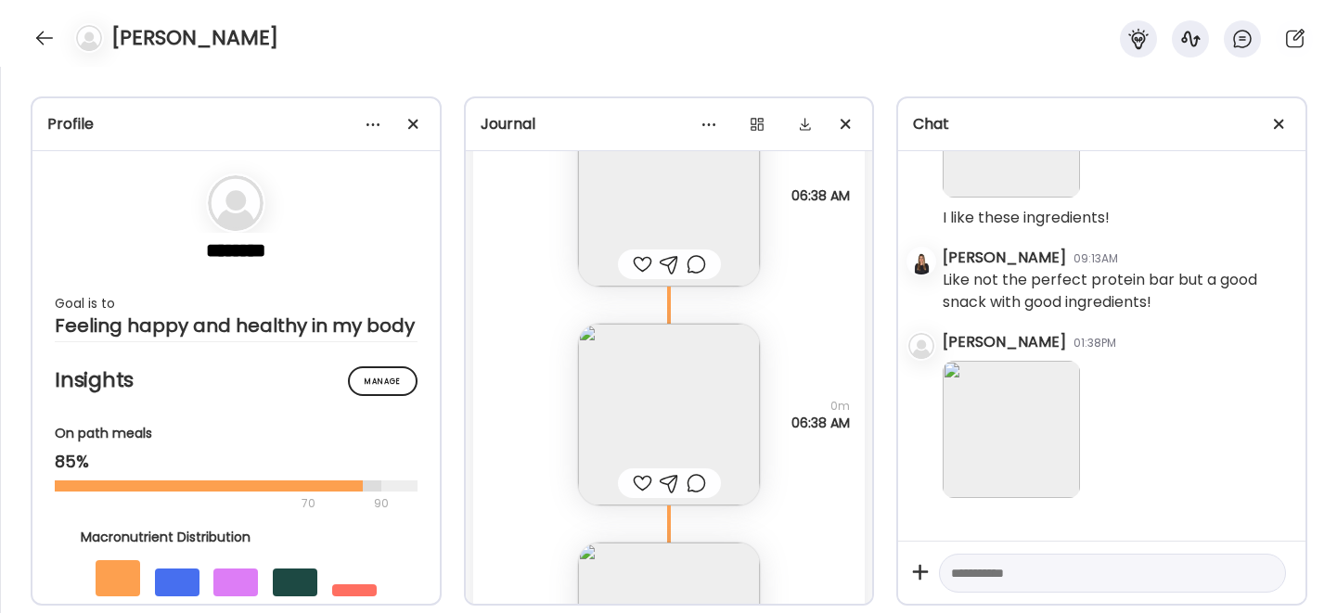
scroll to position [47699, 0]
click at [640, 417] on img at bounding box center [669, 413] width 182 height 182
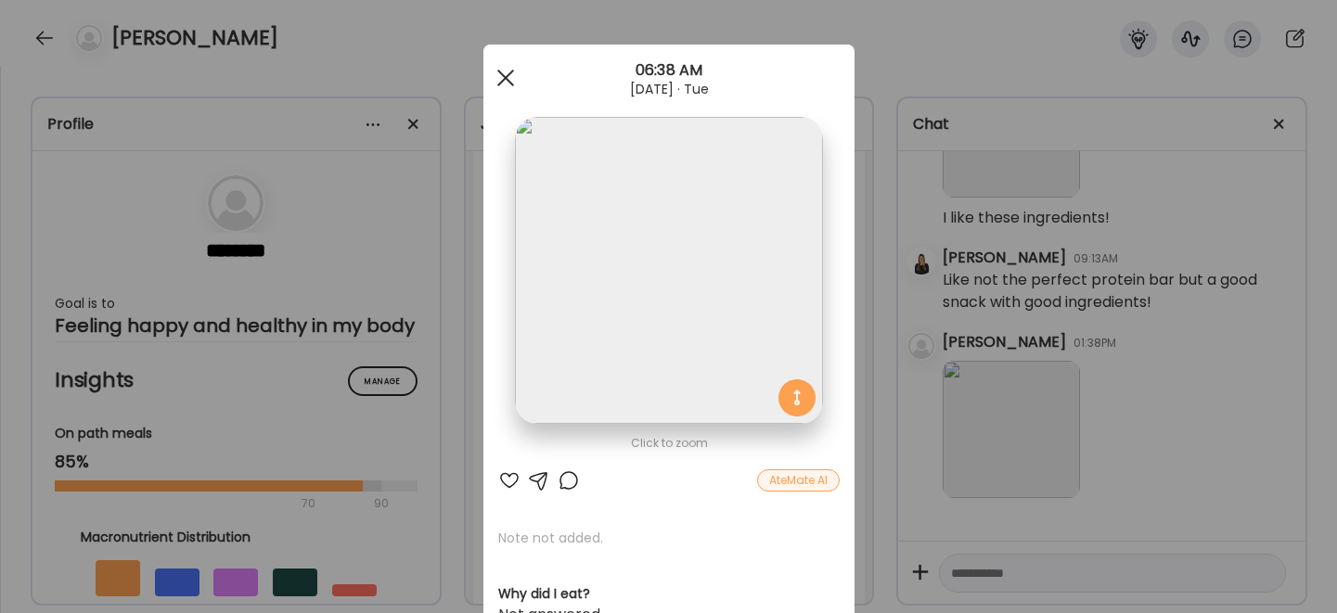
click at [503, 81] on div at bounding box center [505, 77] width 37 height 37
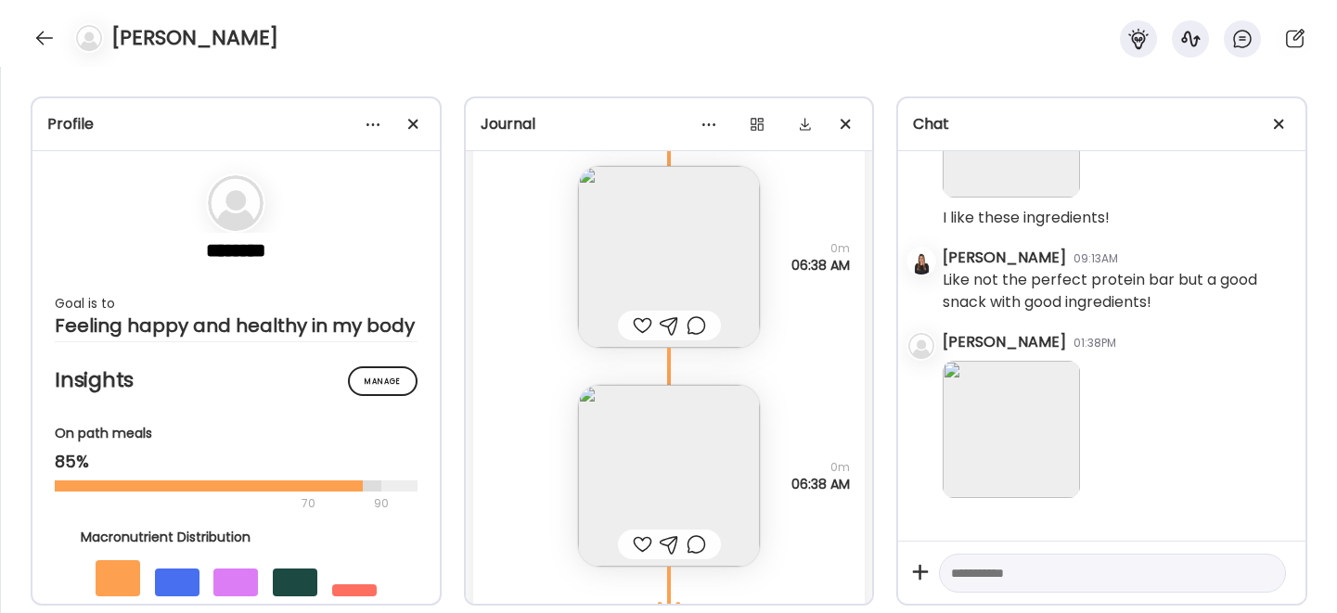
scroll to position [47933, 0]
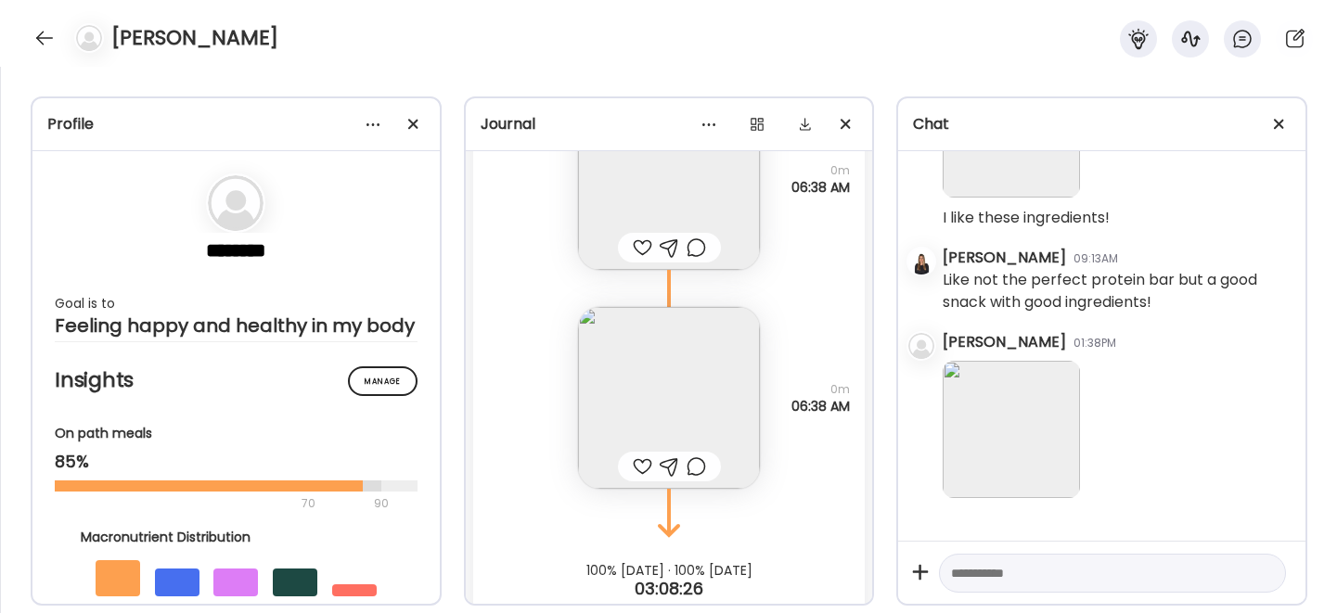
click at [628, 385] on img at bounding box center [669, 398] width 182 height 182
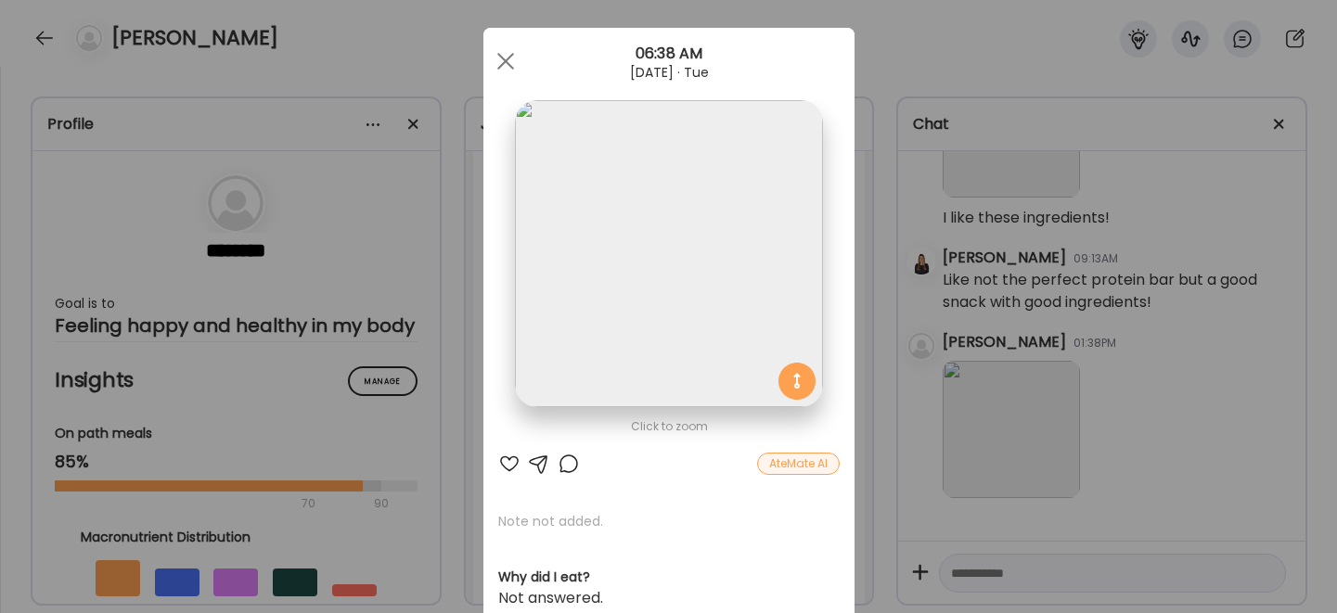
scroll to position [0, 0]
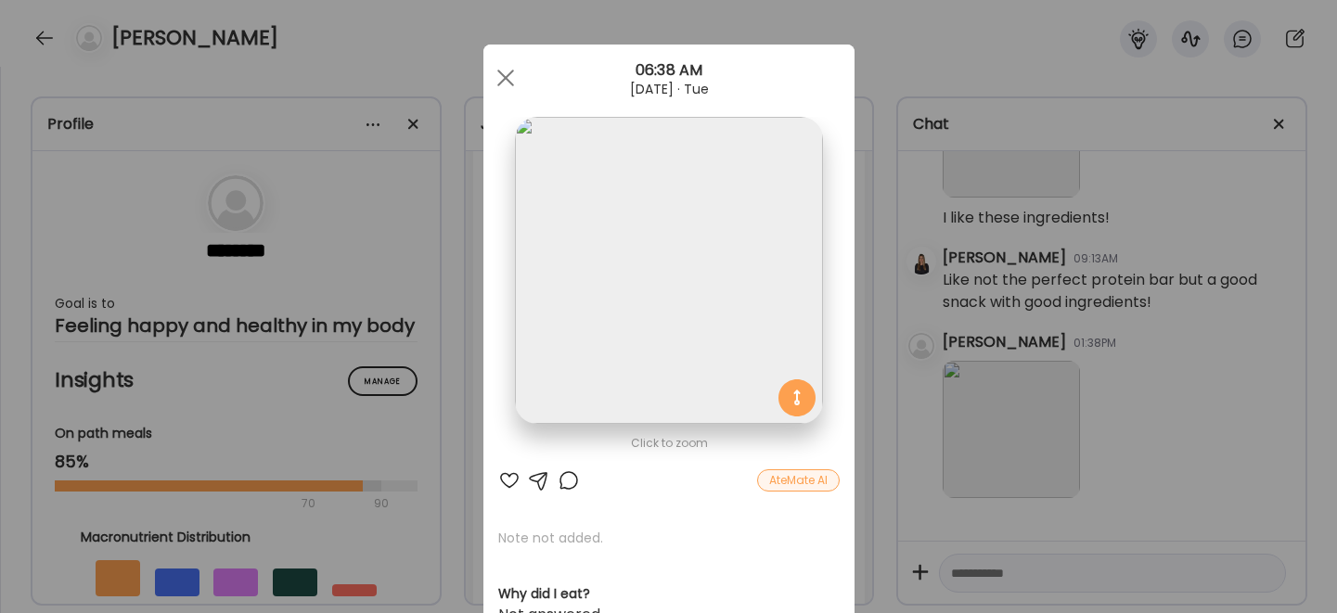
click at [496, 73] on span at bounding box center [504, 78] width 17 height 17
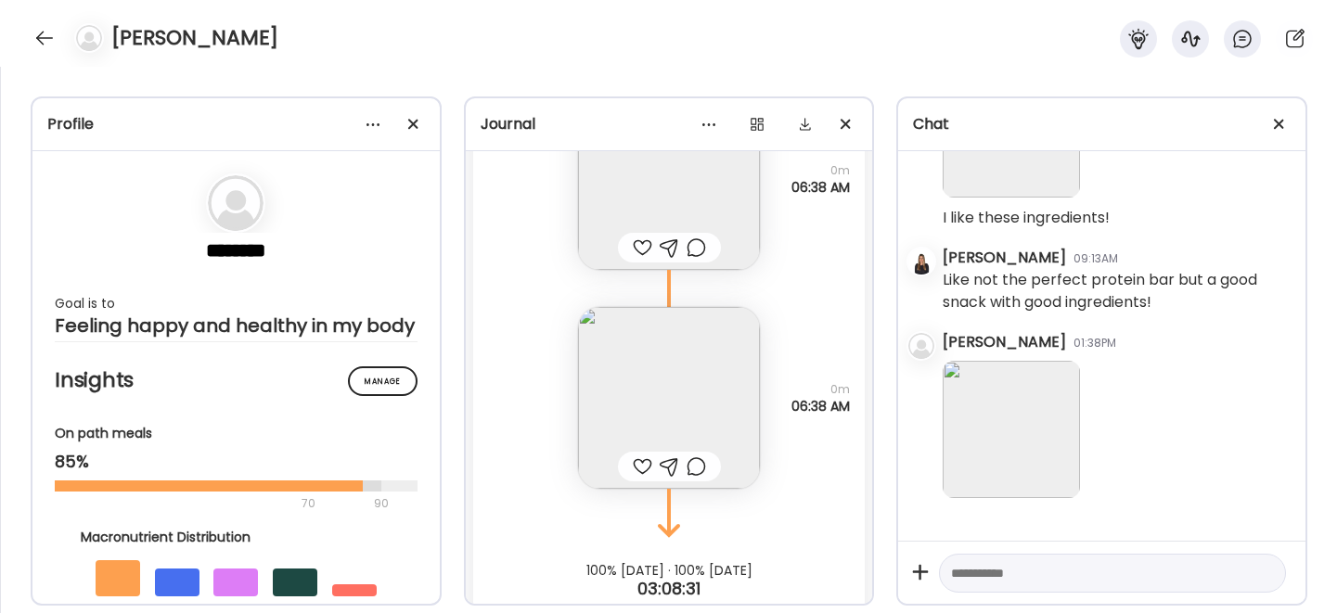
scroll to position [47974, 0]
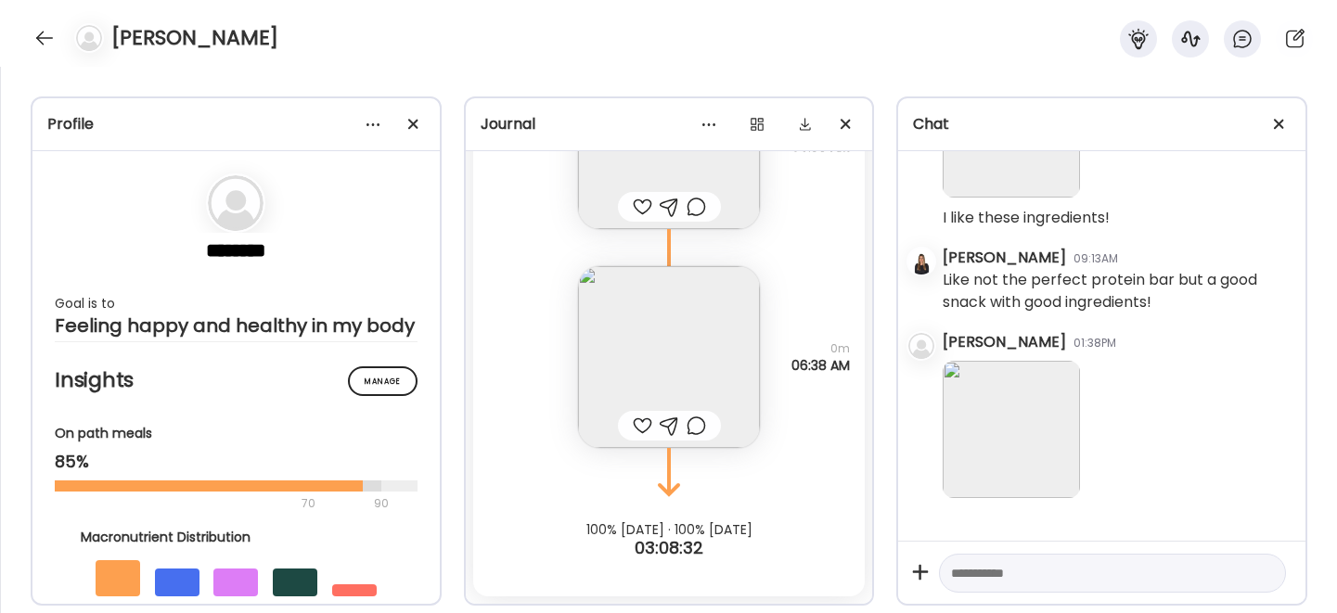
click at [1002, 582] on textarea at bounding box center [1095, 573] width 289 height 22
type textarea "**********"
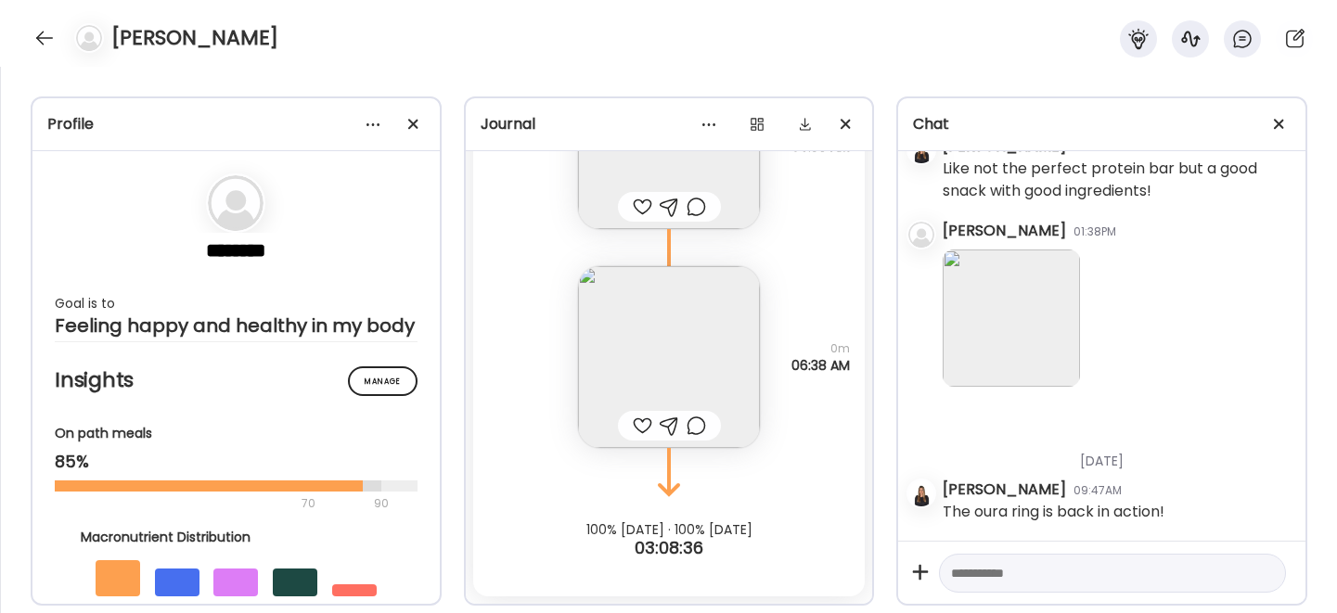
scroll to position [32925, 0]
click at [997, 580] on textarea at bounding box center [1095, 573] width 289 height 22
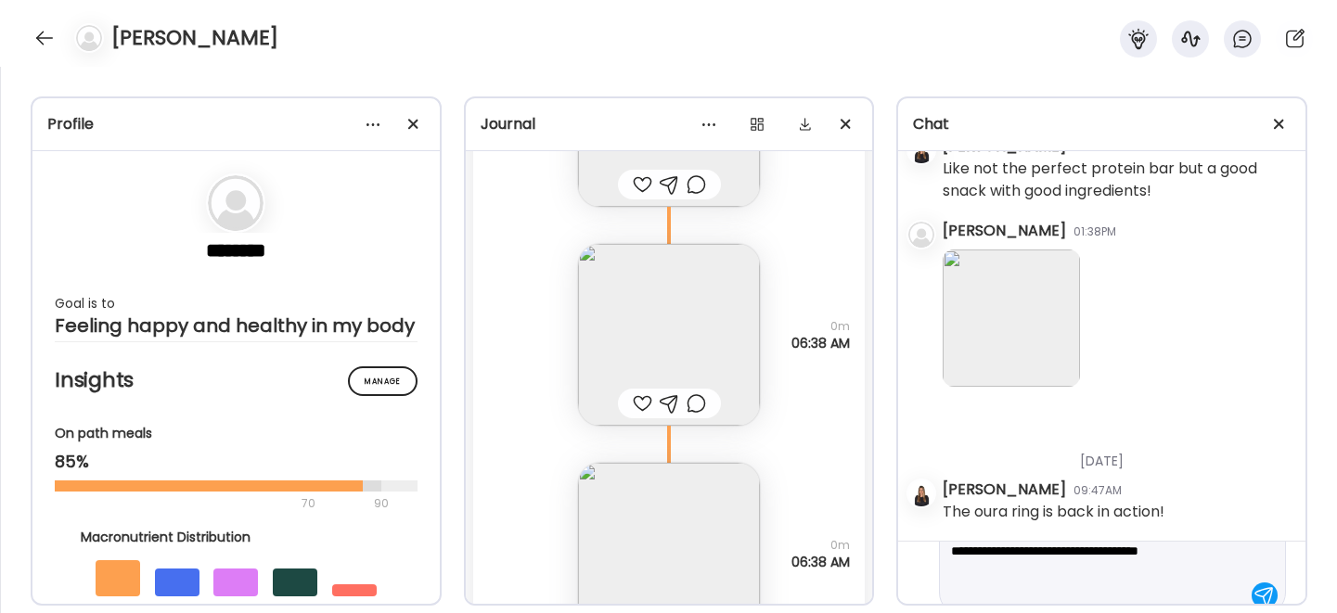
scroll to position [88, 0]
type textarea "**********"
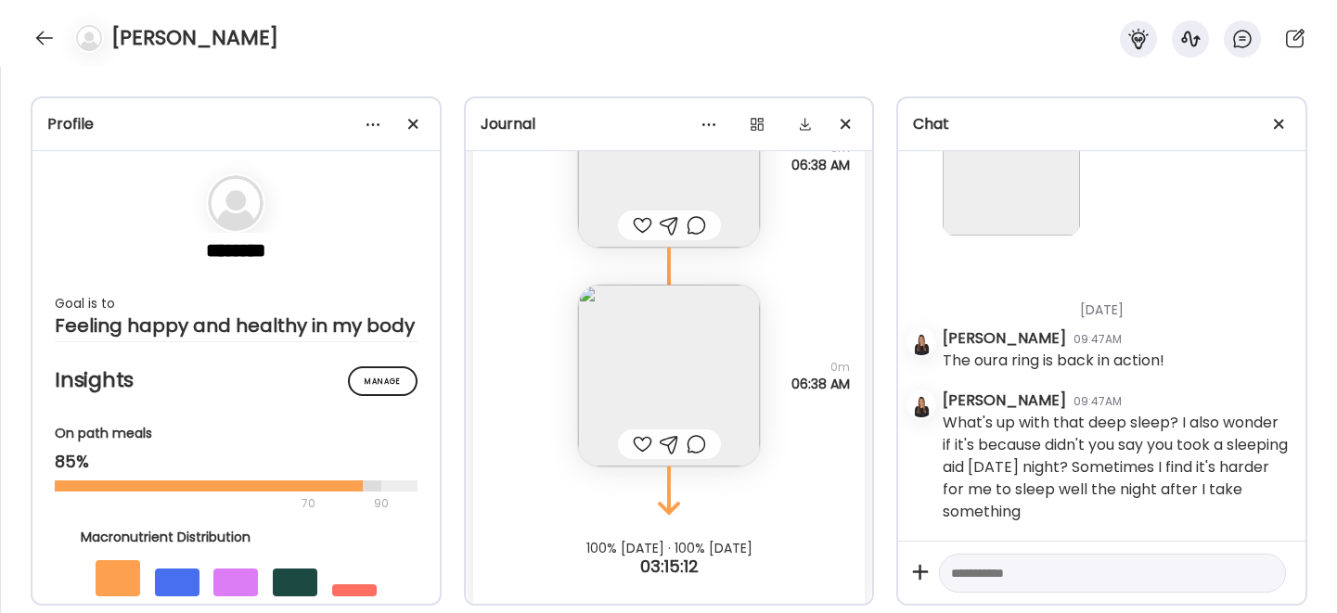
scroll to position [47974, 0]
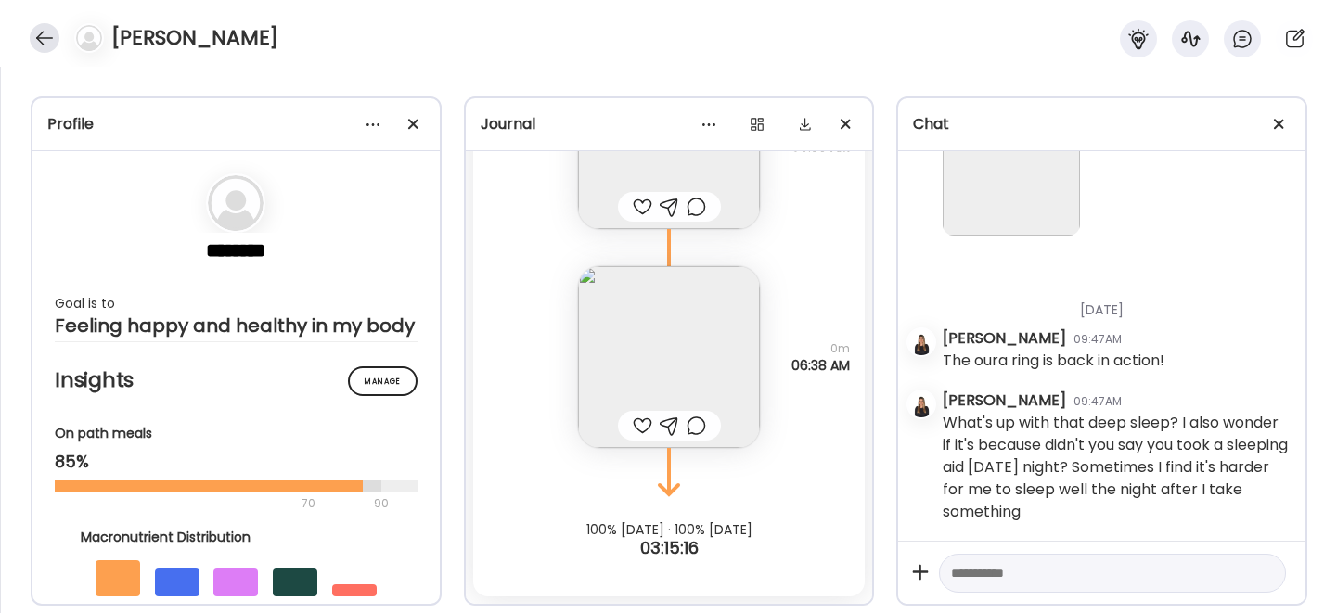
click at [47, 39] on div at bounding box center [45, 38] width 30 height 30
